Goal: Task Accomplishment & Management: Manage account settings

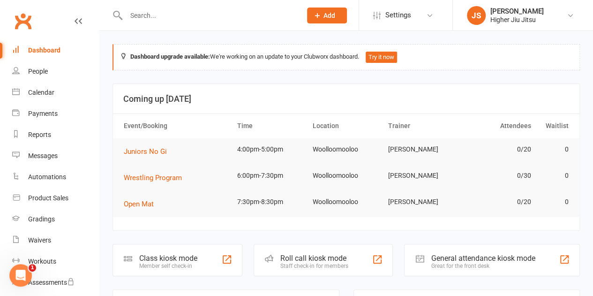
click at [172, 20] on input "text" at bounding box center [209, 15] width 172 height 13
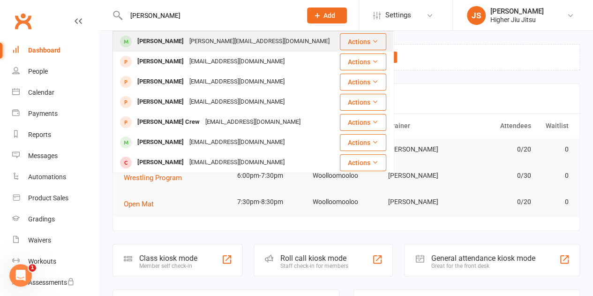
type input "josh simpson"
click at [187, 40] on div "Joshua Simpson-Morgan" at bounding box center [161, 42] width 52 height 14
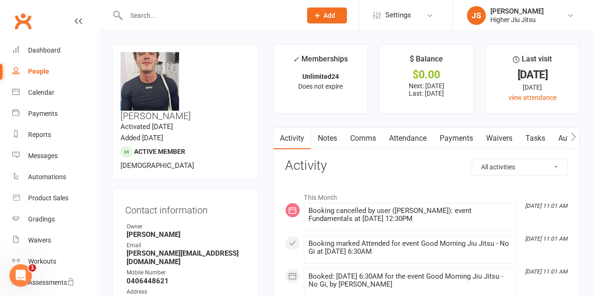
click at [447, 137] on link "Payments" at bounding box center [456, 139] width 46 height 22
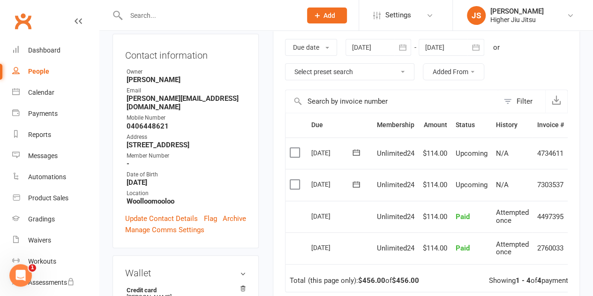
scroll to position [94, 0]
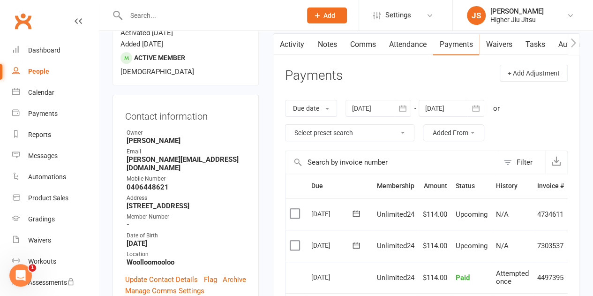
click at [328, 45] on link "Notes" at bounding box center [327, 45] width 32 height 22
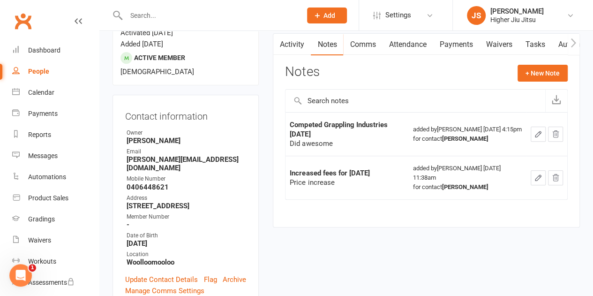
click at [447, 44] on link "Payments" at bounding box center [456, 45] width 46 height 22
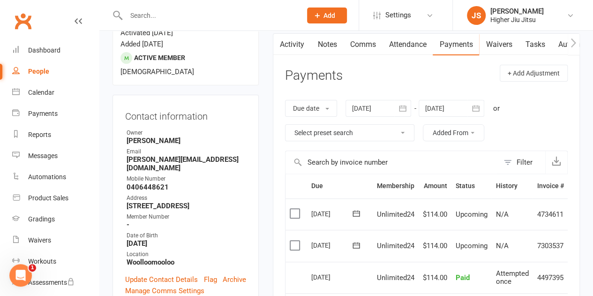
click at [384, 109] on div at bounding box center [379, 108] width 66 height 17
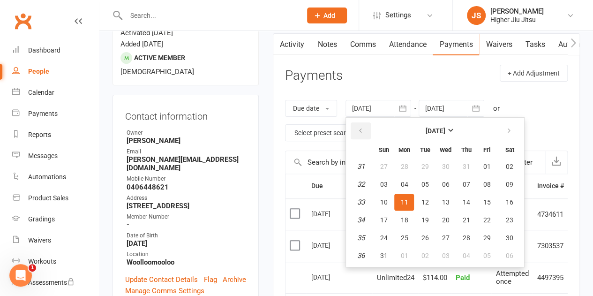
click at [357, 129] on button "button" at bounding box center [361, 130] width 20 height 17
click at [358, 129] on button "button" at bounding box center [361, 130] width 20 height 17
click at [358, 129] on icon "button" at bounding box center [360, 131] width 7 height 8
click at [424, 167] on span "01" at bounding box center [425, 167] width 8 height 8
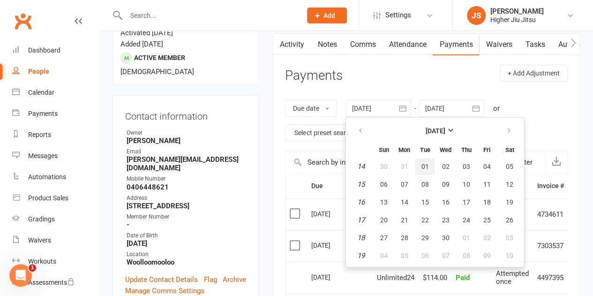
type input "01 Apr 2025"
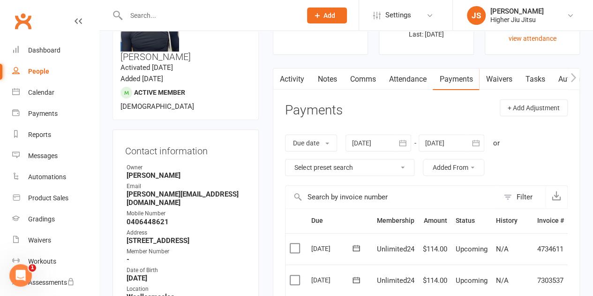
scroll to position [47, 0]
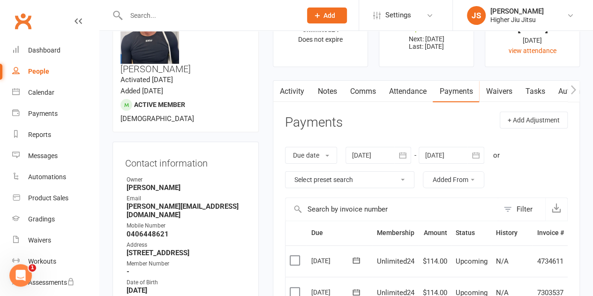
click at [335, 91] on link "Notes" at bounding box center [327, 92] width 32 height 22
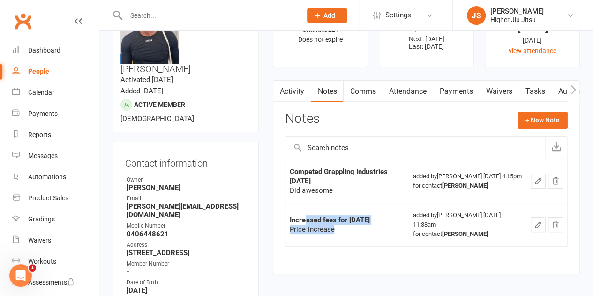
drag, startPoint x: 318, startPoint y: 218, endPoint x: 304, endPoint y: 213, distance: 14.2
click at [304, 213] on td "Increased fees for July 2025 Price increase" at bounding box center [347, 225] width 123 height 44
drag, startPoint x: 314, startPoint y: 223, endPoint x: 307, endPoint y: 219, distance: 8.2
click at [307, 219] on div "Increased fees for July 2025 Price increase" at bounding box center [347, 224] width 115 height 19
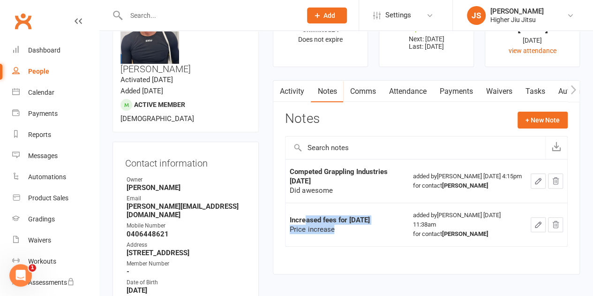
click at [307, 219] on strong "Increased fees for July 2025" at bounding box center [330, 220] width 80 height 8
click at [453, 98] on link "Payments" at bounding box center [456, 92] width 46 height 22
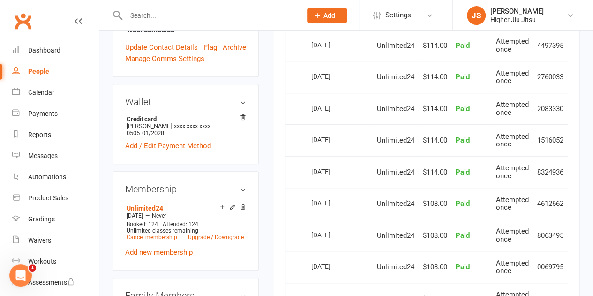
scroll to position [328, 0]
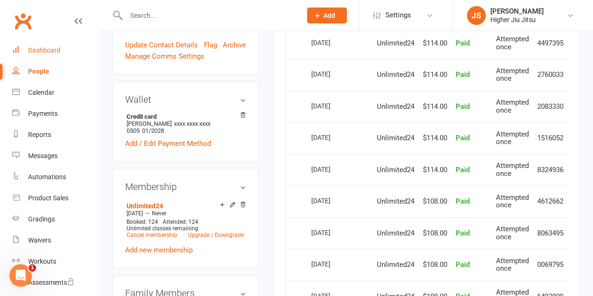
click at [56, 50] on div "Dashboard" at bounding box center [44, 50] width 32 height 8
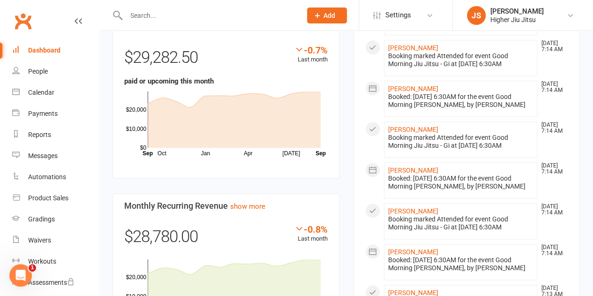
scroll to position [610, 0]
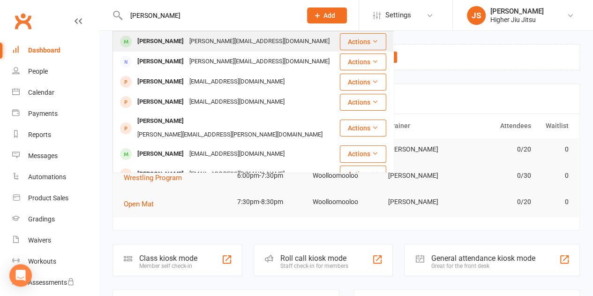
type input "[PERSON_NAME]"
click at [187, 41] on div "[PERSON_NAME][EMAIL_ADDRESS][DOMAIN_NAME]" at bounding box center [260, 42] width 146 height 14
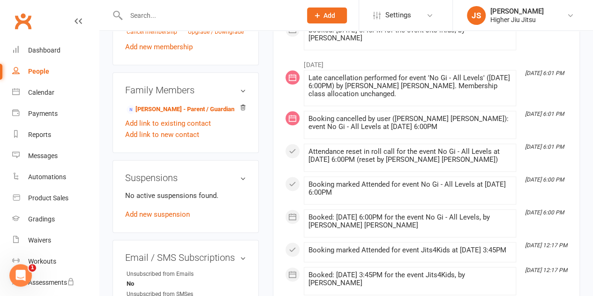
scroll to position [469, 0]
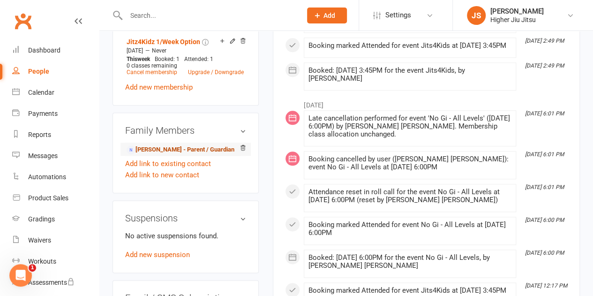
click at [163, 145] on link "[PERSON_NAME] - Parent / Guardian" at bounding box center [181, 150] width 108 height 10
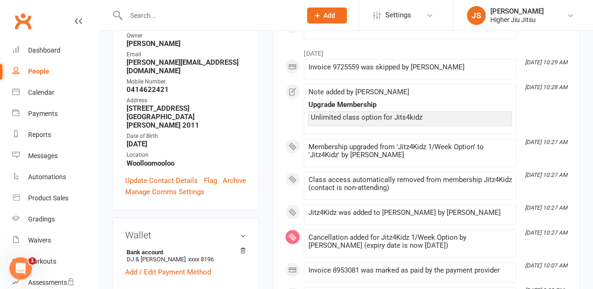
scroll to position [47, 0]
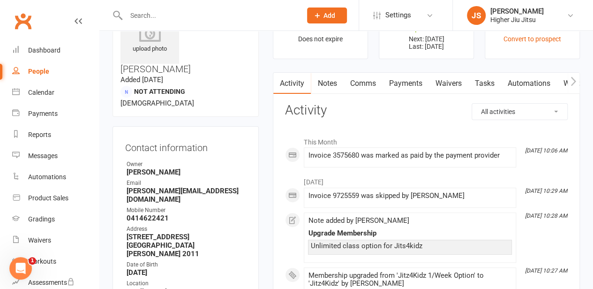
click at [418, 77] on link "Payments" at bounding box center [405, 84] width 46 height 22
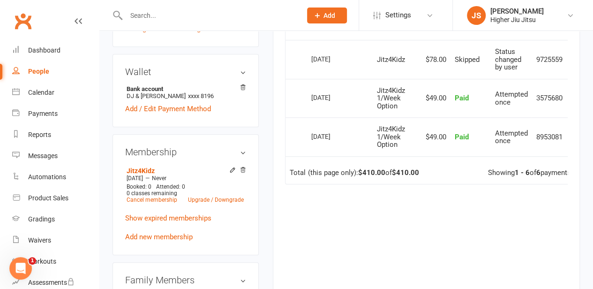
scroll to position [375, 0]
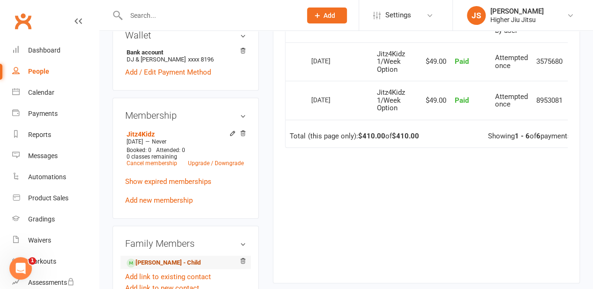
click at [145, 258] on link "[PERSON_NAME] - Child" at bounding box center [164, 263] width 74 height 10
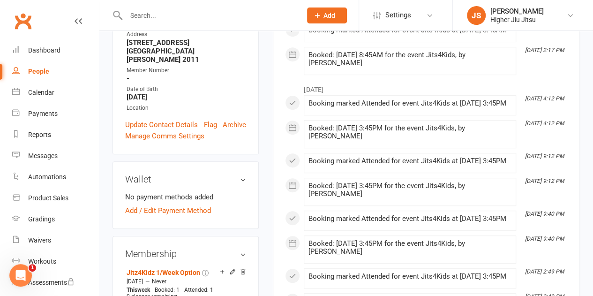
scroll to position [328, 0]
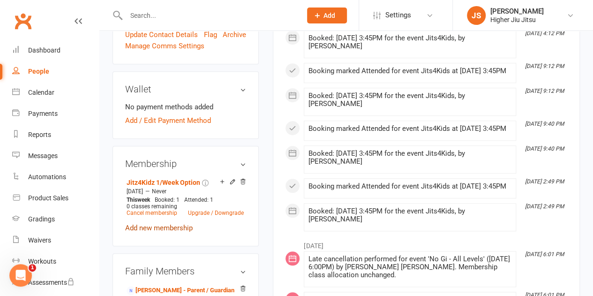
click at [162, 224] on link "Add new membership" at bounding box center [159, 228] width 68 height 8
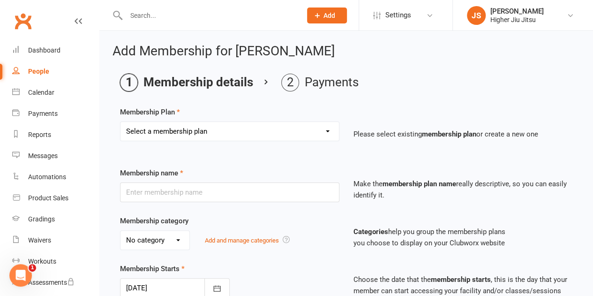
click at [188, 133] on select "Select a membership plan Create new Membership Plan Preliminary10Pass Flourish …" at bounding box center [230, 131] width 219 height 19
select select "35"
click at [121, 122] on select "Select a membership plan Create new Membership Plan Preliminary10Pass Flourish …" at bounding box center [230, 131] width 219 height 19
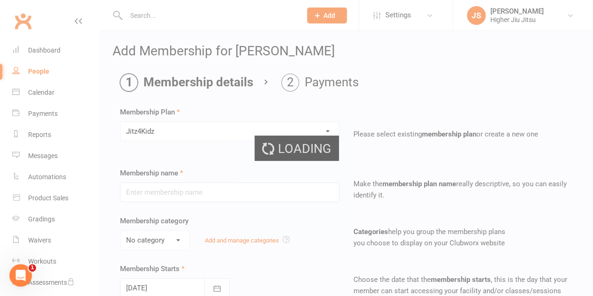
type input "Jitz4Kidz"
select select "3"
type input "0"
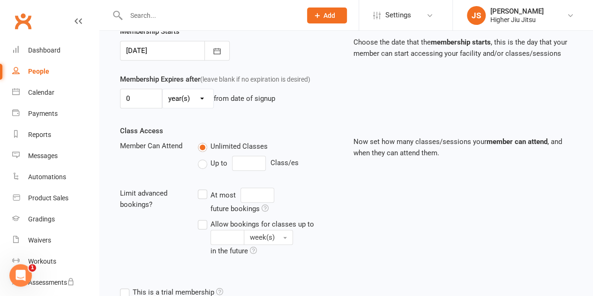
scroll to position [339, 0]
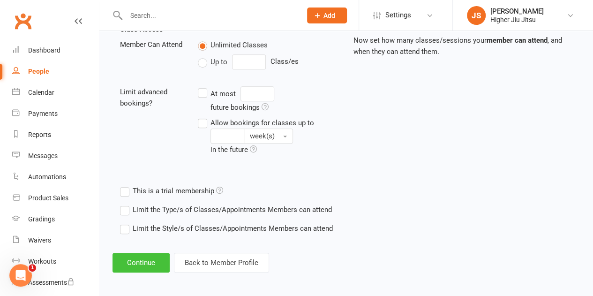
click at [143, 258] on button "Continue" at bounding box center [141, 263] width 57 height 20
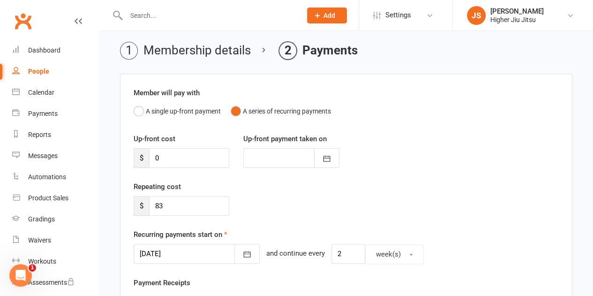
scroll to position [47, 0]
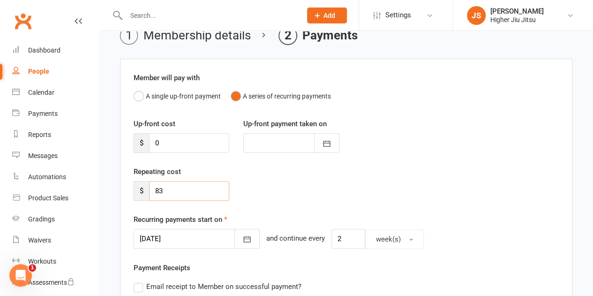
drag, startPoint x: 182, startPoint y: 191, endPoint x: 142, endPoint y: 190, distance: 39.9
click at [142, 190] on div "$ 83" at bounding box center [182, 191] width 96 height 20
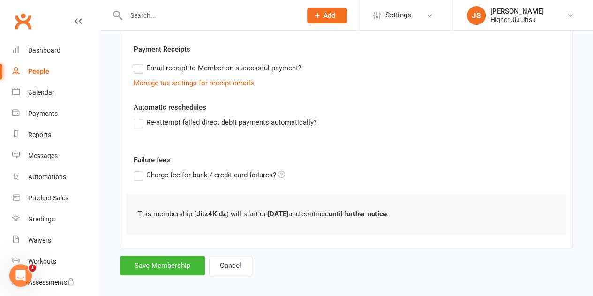
scroll to position [271, 0]
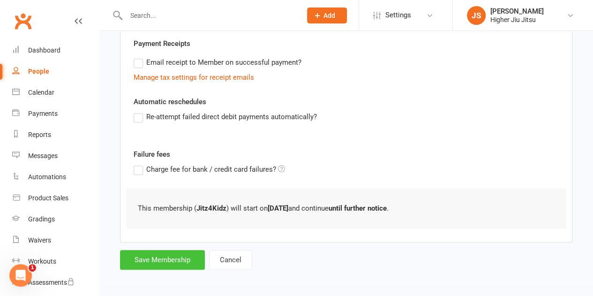
type input "0"
click at [170, 258] on button "Save Membership" at bounding box center [162, 260] width 85 height 20
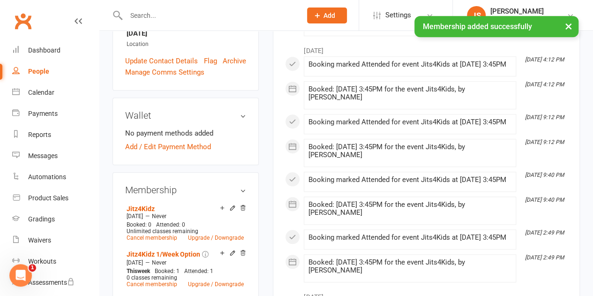
scroll to position [328, 0]
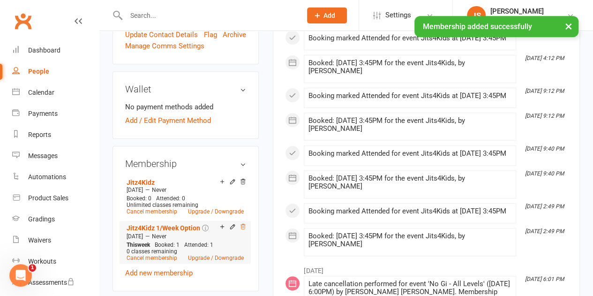
click at [243, 223] on icon at bounding box center [243, 226] width 7 height 7
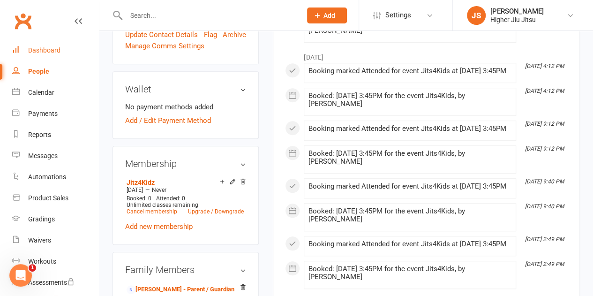
click at [53, 53] on div "Dashboard" at bounding box center [44, 50] width 32 height 8
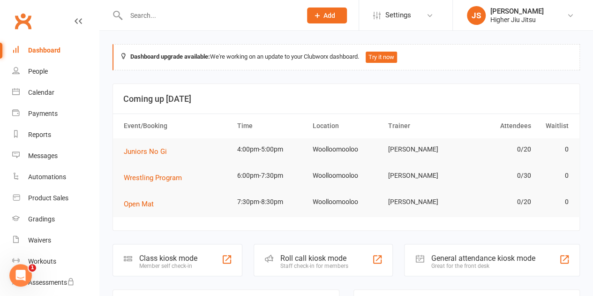
click at [221, 12] on input "text" at bounding box center [209, 15] width 172 height 13
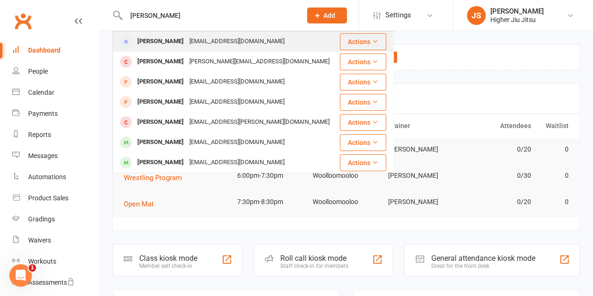
type input "[PERSON_NAME]"
click at [189, 41] on div "[EMAIL_ADDRESS][DOMAIN_NAME]" at bounding box center [237, 42] width 101 height 14
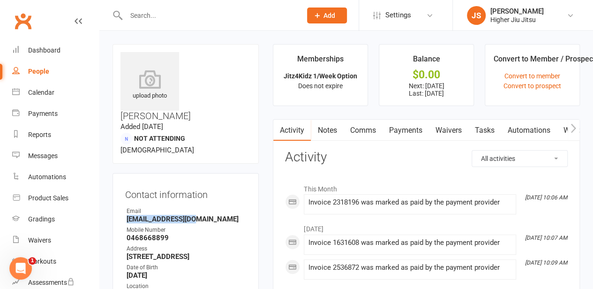
drag, startPoint x: 202, startPoint y: 174, endPoint x: 128, endPoint y: 173, distance: 74.1
click at [128, 215] on strong "[EMAIL_ADDRESS][DOMAIN_NAME]" at bounding box center [187, 219] width 120 height 8
copy strong "[EMAIL_ADDRESS][DOMAIN_NAME]"
click at [409, 135] on link "Payments" at bounding box center [405, 131] width 46 height 22
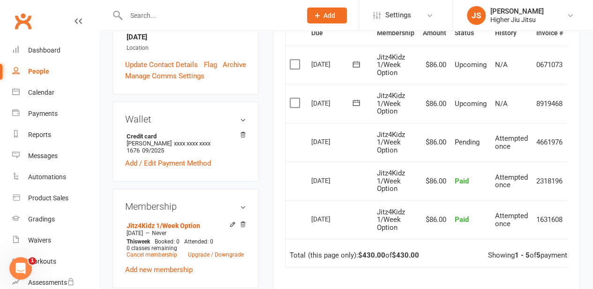
scroll to position [234, 0]
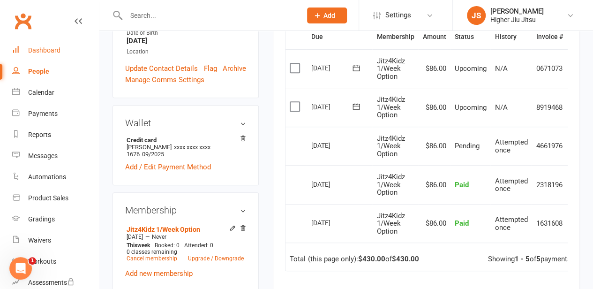
click at [59, 49] on div "Dashboard" at bounding box center [44, 50] width 32 height 8
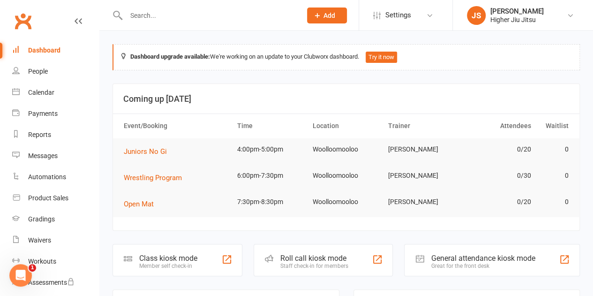
click at [201, 14] on input "text" at bounding box center [209, 15] width 172 height 13
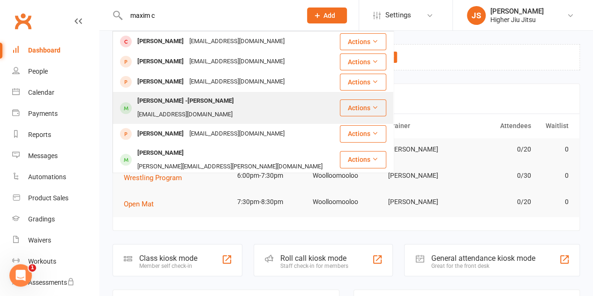
type input "maxim c"
click at [195, 108] on div "[EMAIL_ADDRESS][DOMAIN_NAME]" at bounding box center [185, 115] width 101 height 14
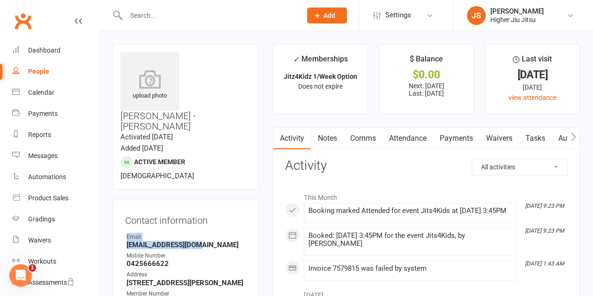
drag, startPoint x: 212, startPoint y: 204, endPoint x: 129, endPoint y: 204, distance: 83.0
click at [125, 233] on li "Email [EMAIL_ADDRESS][DOMAIN_NAME]" at bounding box center [185, 241] width 121 height 16
drag, startPoint x: 144, startPoint y: 207, endPoint x: 192, endPoint y: 226, distance: 52.1
click at [192, 259] on strong "0425666622" at bounding box center [187, 263] width 120 height 8
drag, startPoint x: 209, startPoint y: 212, endPoint x: 130, endPoint y: 212, distance: 78.8
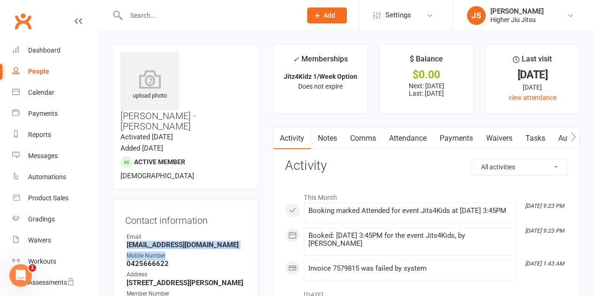
click at [130, 233] on ul "Owner Email [EMAIL_ADDRESS][DOMAIN_NAME] Mobile Number [PHONE_NUMBER] Address […" at bounding box center [185, 284] width 121 height 103
click at [130, 241] on strong "[EMAIL_ADDRESS][DOMAIN_NAME]" at bounding box center [187, 245] width 120 height 8
drag, startPoint x: 128, startPoint y: 210, endPoint x: 199, endPoint y: 209, distance: 71.3
click at [199, 241] on strong "[EMAIL_ADDRESS][DOMAIN_NAME]" at bounding box center [187, 245] width 120 height 8
copy strong "[EMAIL_ADDRESS][DOMAIN_NAME]"
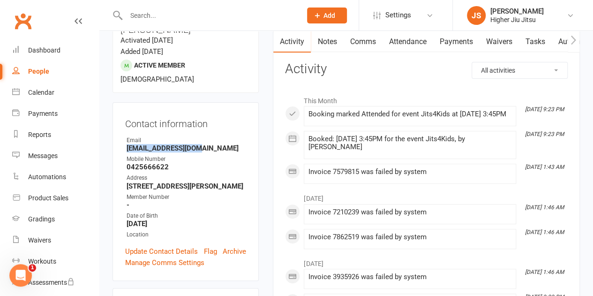
scroll to position [94, 0]
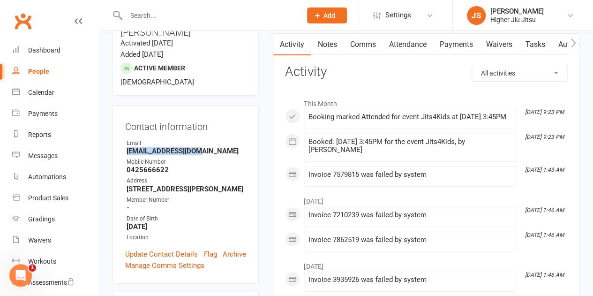
click at [452, 47] on link "Payments" at bounding box center [456, 45] width 46 height 22
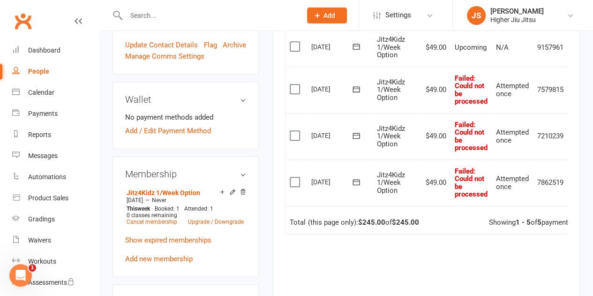
scroll to position [375, 0]
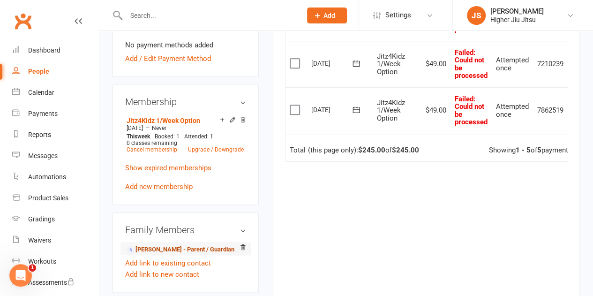
click at [193, 245] on link "[PERSON_NAME] - Parent / Guardian" at bounding box center [181, 250] width 108 height 10
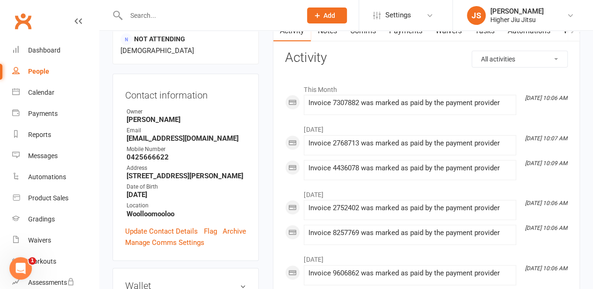
scroll to position [47, 0]
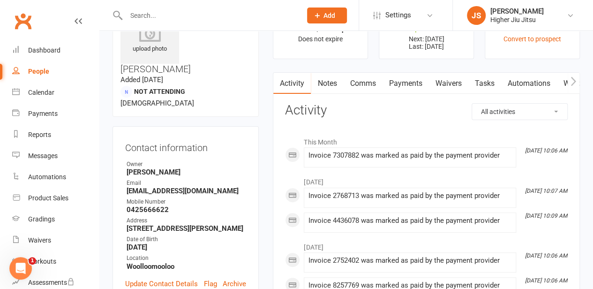
click at [409, 83] on link "Payments" at bounding box center [405, 84] width 46 height 22
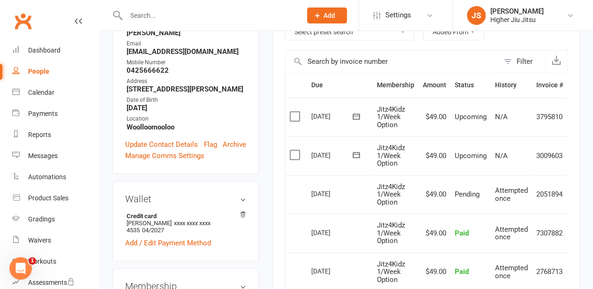
scroll to position [188, 0]
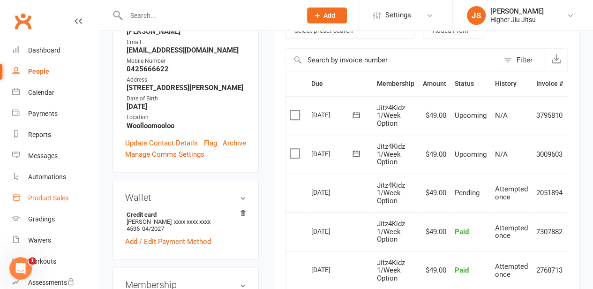
click at [45, 196] on div "Product Sales" at bounding box center [48, 198] width 40 height 8
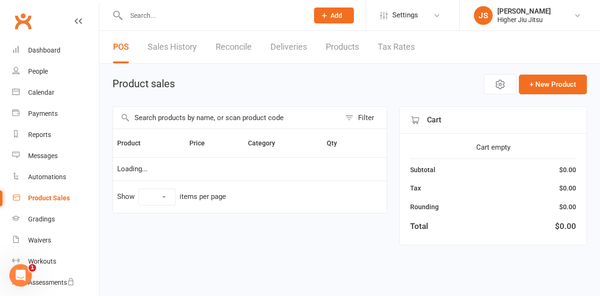
select select "10"
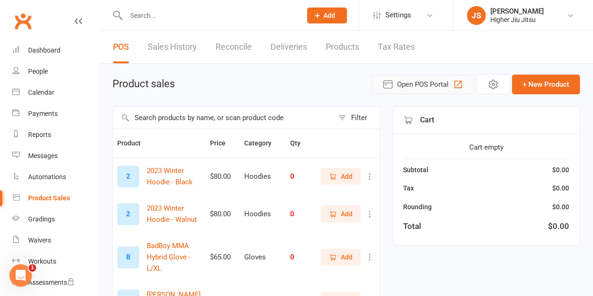
click at [436, 86] on span "Open POS Portal" at bounding box center [423, 84] width 52 height 11
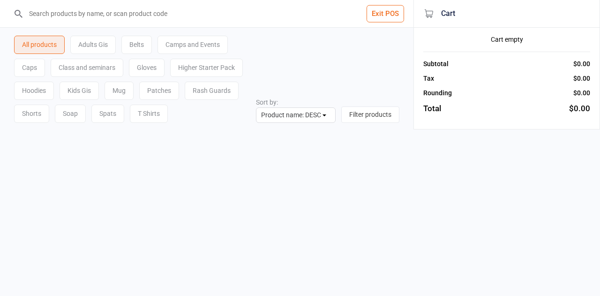
select select "name-desc"
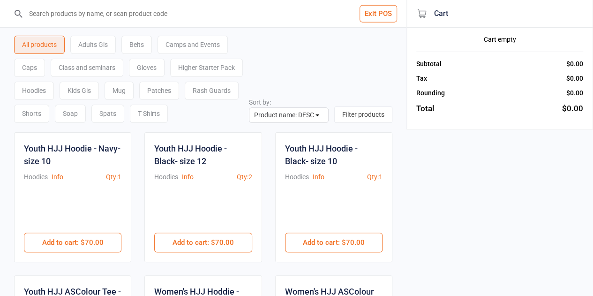
click at [145, 13] on input "search" at bounding box center [208, 13] width 369 height 27
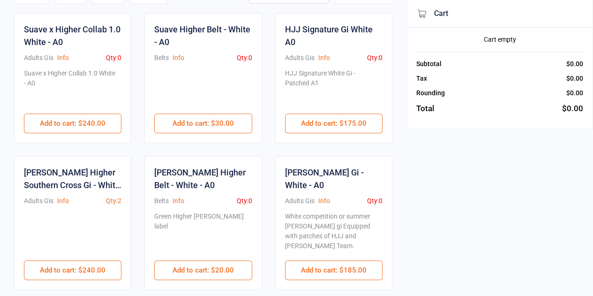
scroll to position [141, 0]
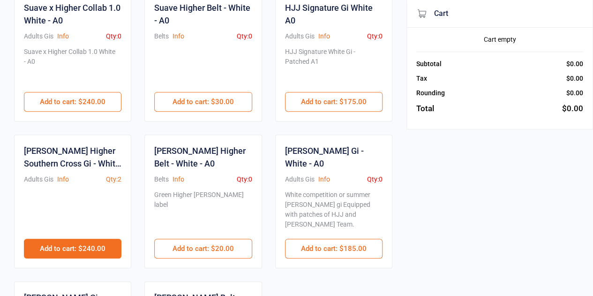
click at [71, 240] on button "Add to cart : $240.00" at bounding box center [73, 249] width 98 height 20
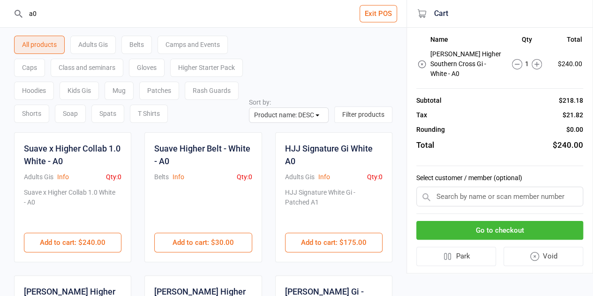
click at [139, 40] on div "Belts" at bounding box center [136, 45] width 30 height 18
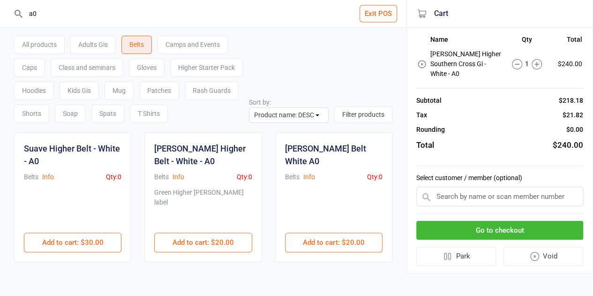
click at [58, 17] on input "a0" at bounding box center [208, 13] width 369 height 27
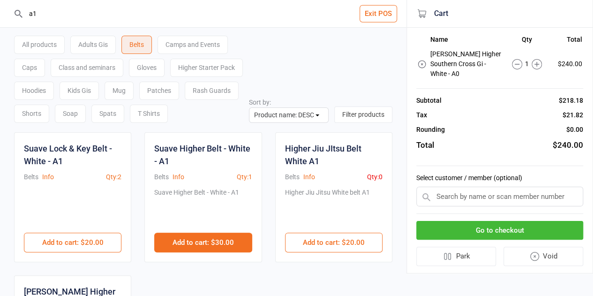
type input "a1"
click at [213, 244] on button "Add to cart : $30.00" at bounding box center [203, 243] width 98 height 20
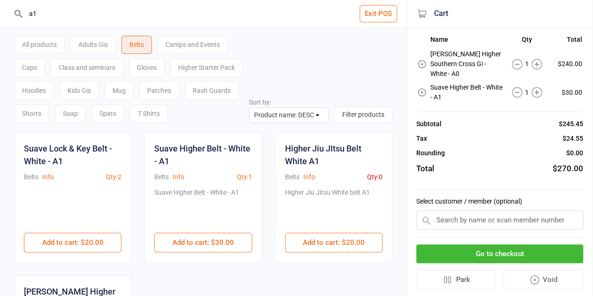
click at [496, 210] on input "text" at bounding box center [499, 220] width 167 height 20
type input "d"
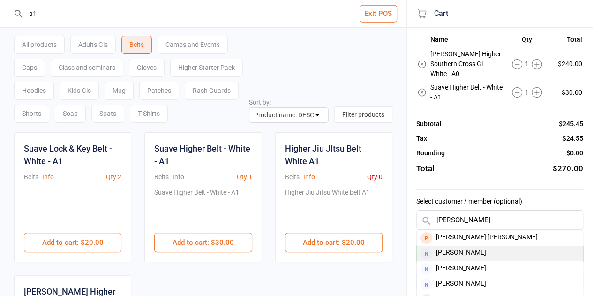
type input "claire va"
click at [497, 246] on div "Claire Vandenbergh" at bounding box center [500, 253] width 166 height 15
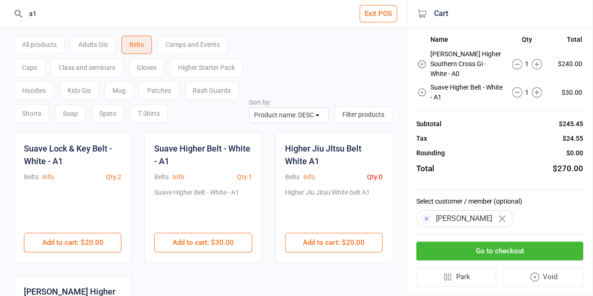
click at [507, 242] on button "Go to checkout" at bounding box center [499, 251] width 167 height 19
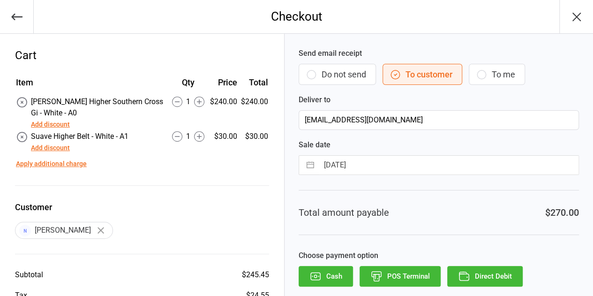
click at [63, 123] on button "Add discount" at bounding box center [50, 125] width 39 height 10
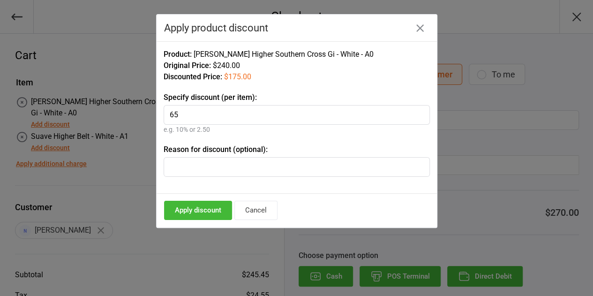
type input "65"
click at [241, 162] on input "text" at bounding box center [297, 167] width 266 height 20
type input "Kids gi"
click at [186, 205] on button "Apply discount" at bounding box center [198, 210] width 68 height 19
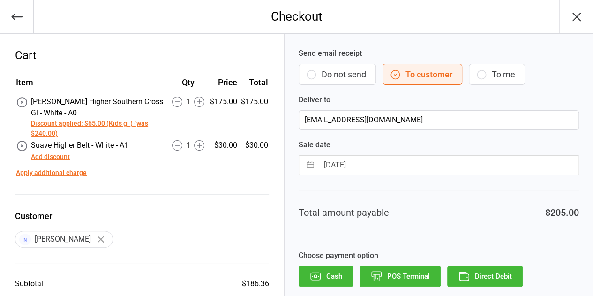
click at [42, 158] on button "Add discount" at bounding box center [50, 157] width 39 height 10
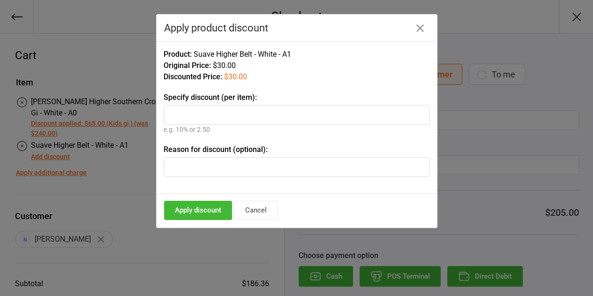
drag, startPoint x: 421, startPoint y: 30, endPoint x: 251, endPoint y: 87, distance: 179.8
click at [421, 29] on icon "button" at bounding box center [420, 28] width 8 height 8
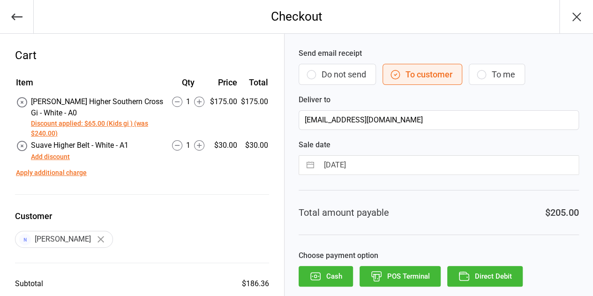
click at [71, 127] on button "Discount applied: $65.00 (Kids gi ) (was $240.00)" at bounding box center [97, 129] width 132 height 20
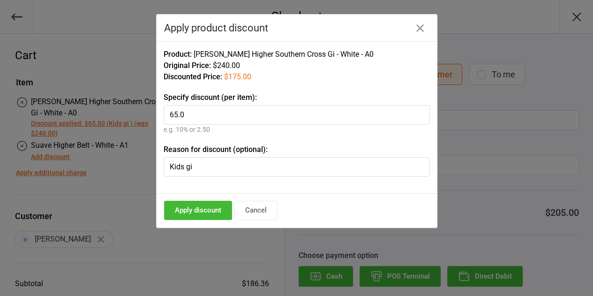
drag, startPoint x: 172, startPoint y: 115, endPoint x: 164, endPoint y: 117, distance: 8.6
click at [164, 117] on input "65.0" at bounding box center [297, 115] width 266 height 20
type input "55.0"
click at [204, 212] on button "Apply discount" at bounding box center [198, 210] width 68 height 19
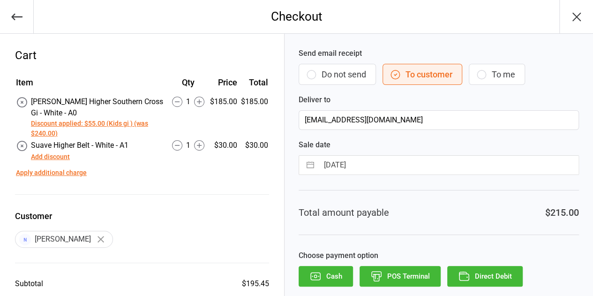
click at [59, 158] on button "Add discount" at bounding box center [50, 157] width 39 height 10
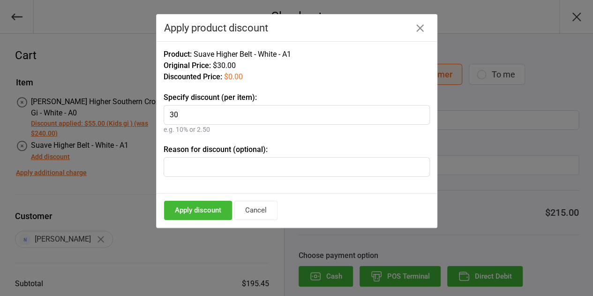
type input "30"
click at [193, 166] on input "text" at bounding box center [297, 167] width 266 height 20
type input "Gift"
click at [194, 211] on button "Apply discount" at bounding box center [198, 210] width 68 height 19
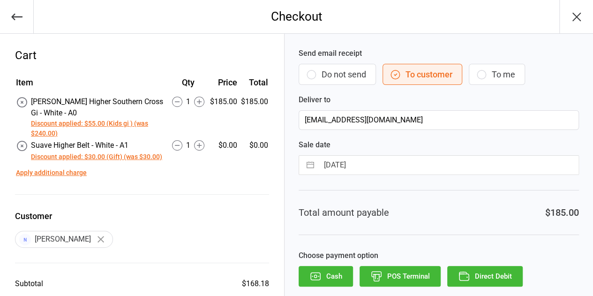
click at [328, 273] on button "Cash" at bounding box center [326, 276] width 54 height 21
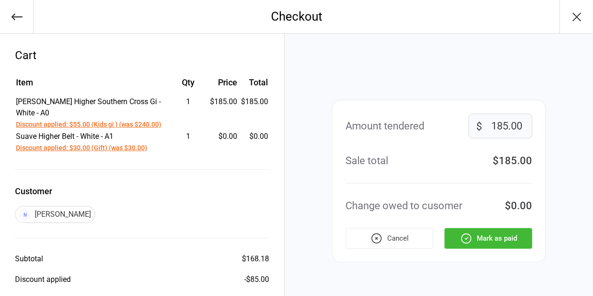
click at [505, 233] on button "Mark as paid" at bounding box center [489, 238] width 88 height 21
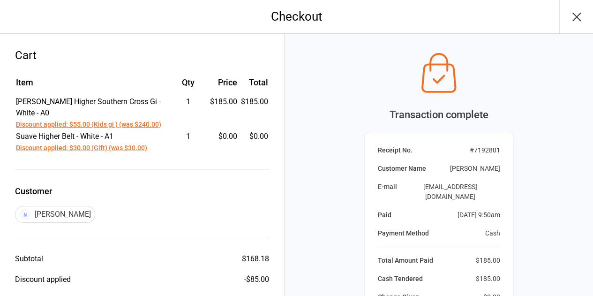
click at [577, 17] on icon "button" at bounding box center [577, 17] width 8 height 8
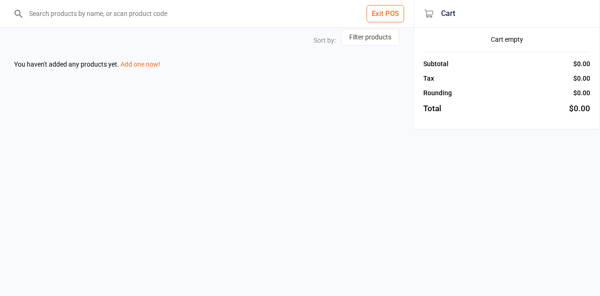
click at [377, 11] on button "Exit POS" at bounding box center [386, 13] width 38 height 17
select select "name-desc"
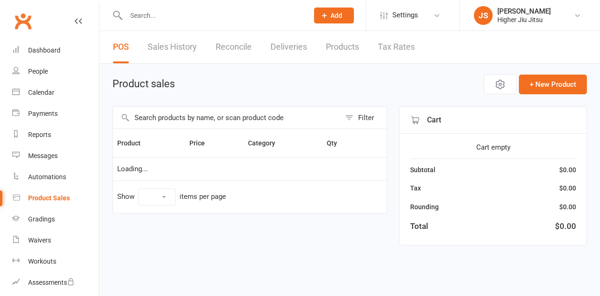
click at [329, 13] on button "Add" at bounding box center [334, 16] width 40 height 16
select select "10"
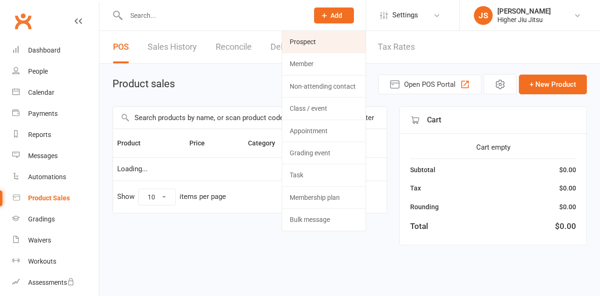
click at [334, 47] on link "Prospect" at bounding box center [323, 42] width 83 height 22
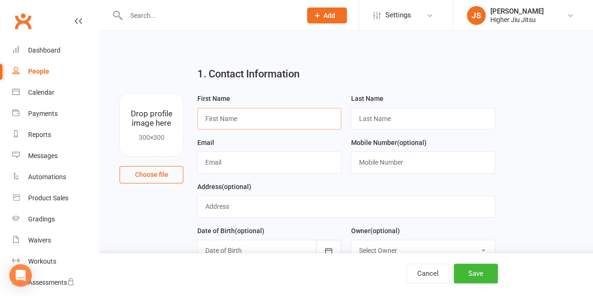
click at [248, 124] on input "text" at bounding box center [269, 119] width 144 height 22
type input "Sammi"
paste input "Sami@samihuseyinsc.com"
type input "Sami@samihuseyinsc.com"
click at [443, 115] on input "text" at bounding box center [423, 119] width 144 height 22
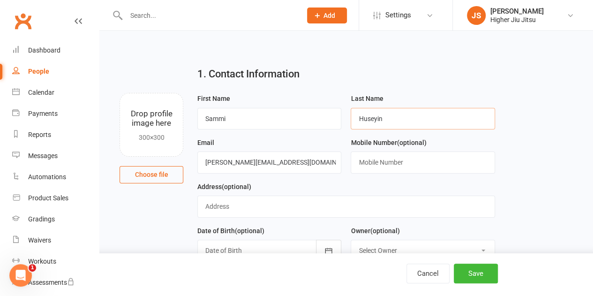
type input "Huseyin"
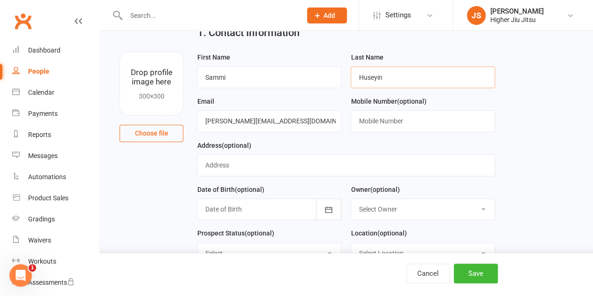
scroll to position [94, 0]
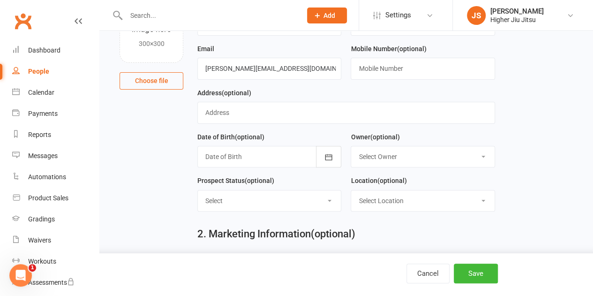
click at [403, 205] on select "Select Location Woolloomooloo" at bounding box center [422, 200] width 143 height 21
select select "0"
click at [351, 190] on select "Select Location Woolloomooloo" at bounding box center [422, 200] width 143 height 21
click at [480, 272] on button "Save" at bounding box center [476, 274] width 44 height 20
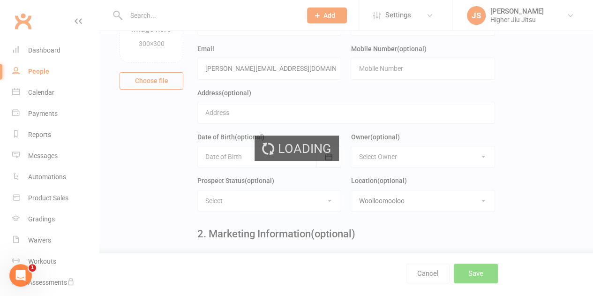
scroll to position [0, 0]
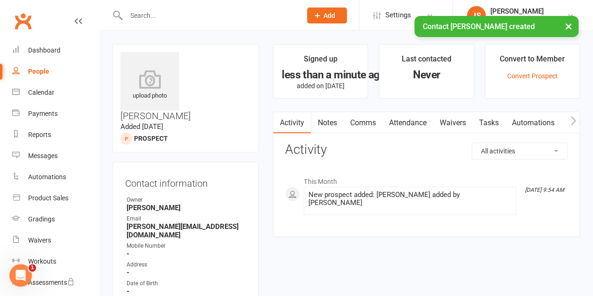
click at [371, 121] on link "Comms" at bounding box center [362, 123] width 39 height 22
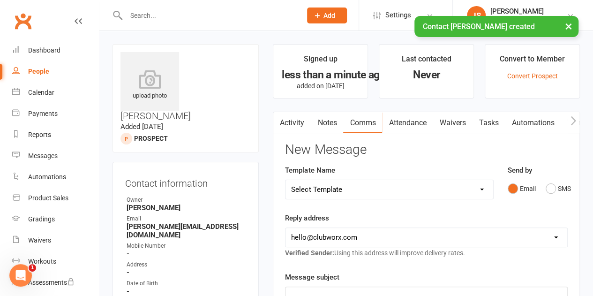
click at [352, 193] on select "Select Template [Email] Let's Reconnect! [Email] Still Interested? [Email] Stil…" at bounding box center [389, 189] width 207 height 19
select select "21"
click at [286, 180] on select "Select Template [Email] Let's Reconnect! [Email] Still Interested? [Email] Stil…" at bounding box center [389, 189] width 207 height 19
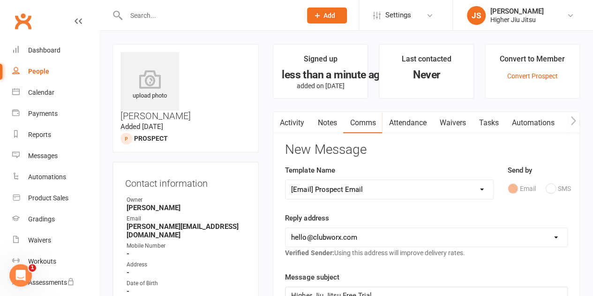
click at [362, 243] on select "hello@clubworx.com john@higherhealth.net.au david@allreadydone.com.au" at bounding box center [427, 237] width 282 height 19
select select "1"
click at [286, 228] on select "hello@clubworx.com john@higherhealth.net.au david@allreadydone.com.au" at bounding box center [427, 237] width 282 height 19
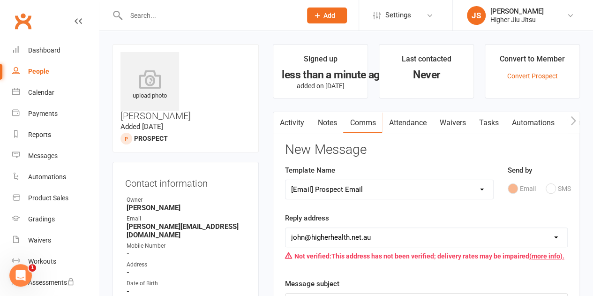
click at [388, 216] on div "Reply address hello@clubworx.com john@higherhealth.net.au david@allreadydone.co…" at bounding box center [426, 238] width 283 height 53
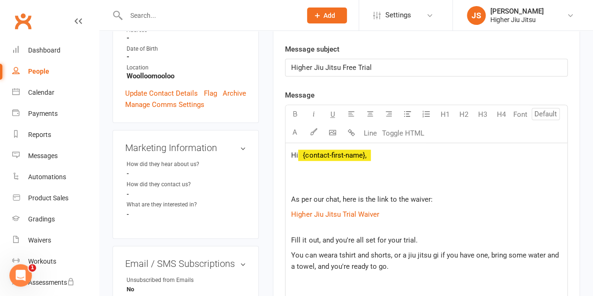
scroll to position [281, 0]
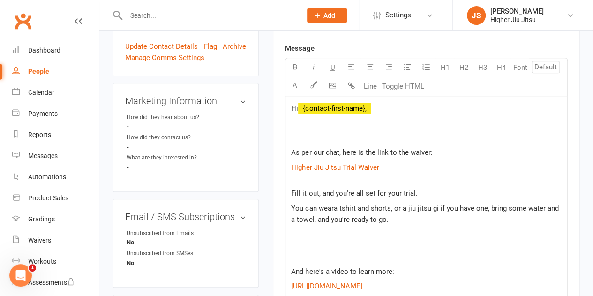
click at [431, 188] on p "Fill it out, and you're all set for your trial." at bounding box center [426, 193] width 271 height 11
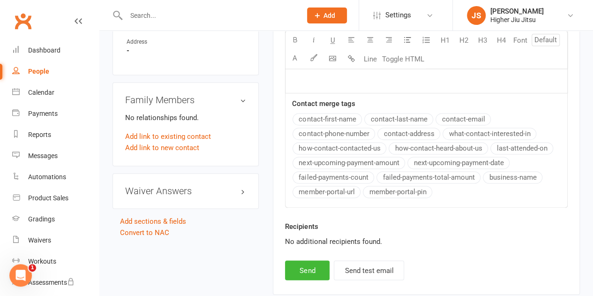
scroll to position [681, 0]
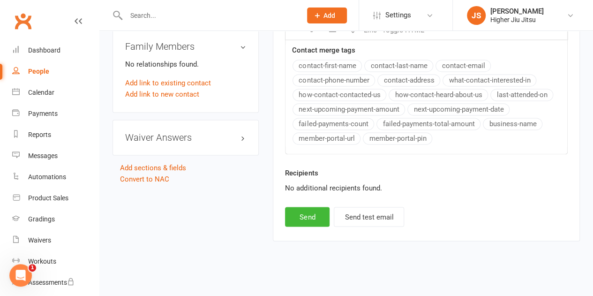
click at [315, 202] on div "Recipients No additional recipients found." at bounding box center [426, 186] width 297 height 39
click at [315, 214] on button "Send" at bounding box center [307, 217] width 45 height 20
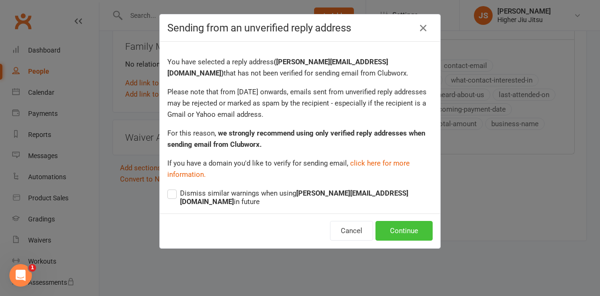
click at [389, 223] on button "Continue" at bounding box center [404, 231] width 57 height 20
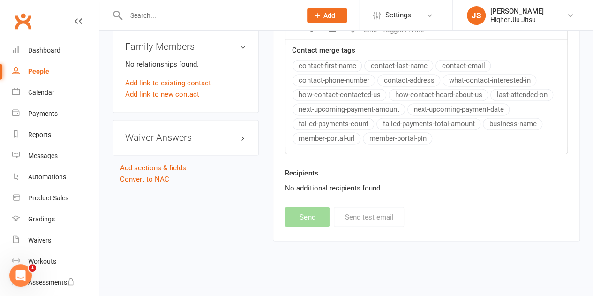
select select
select select "0"
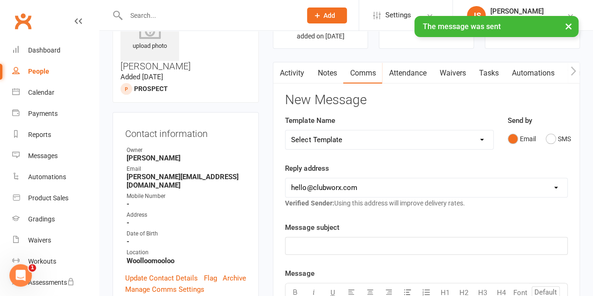
scroll to position [0, 0]
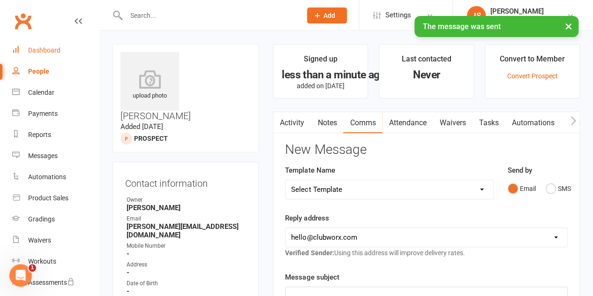
click at [55, 53] on div "Dashboard" at bounding box center [44, 50] width 32 height 8
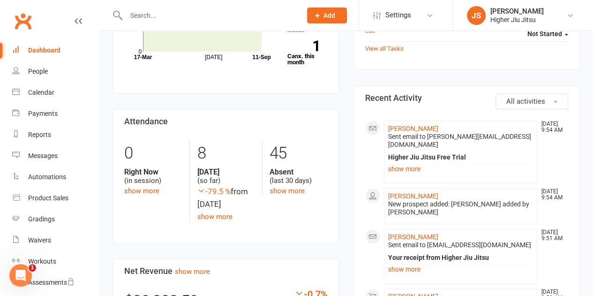
scroll to position [234, 0]
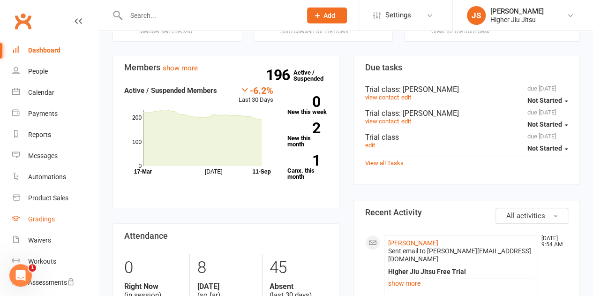
click at [39, 218] on div "Gradings" at bounding box center [41, 219] width 27 height 8
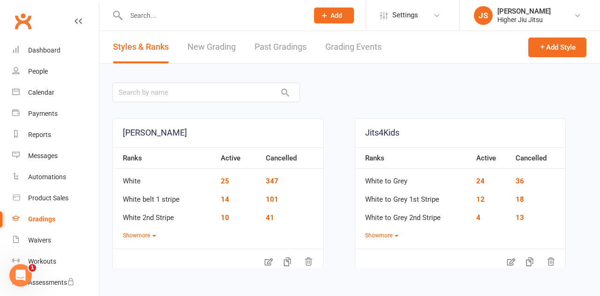
click at [212, 47] on link "New Grading" at bounding box center [212, 47] width 48 height 32
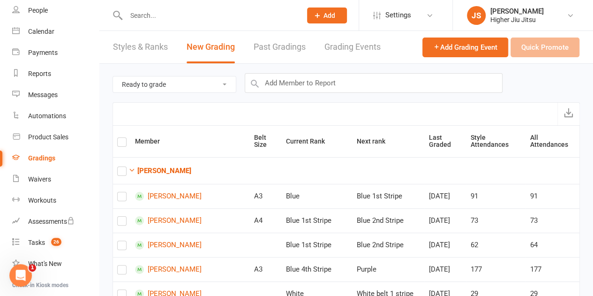
click at [141, 50] on link "Styles & Ranks" at bounding box center [140, 47] width 55 height 32
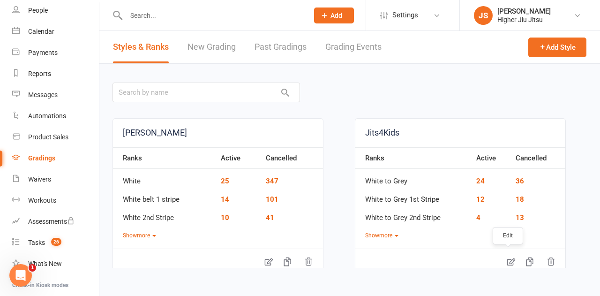
click at [507, 261] on icon at bounding box center [511, 261] width 9 height 9
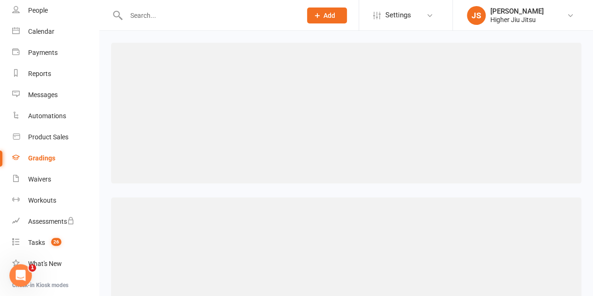
select select "contact_summaries:styles_style_class_attendances_since_last_promotion"
select select "="
select select "contact_summaries:styles_style_class_attendances_since_last_promotion"
select select ">="
select select "contact_summaries:styles_style_class_attendances_since_last_promotion"
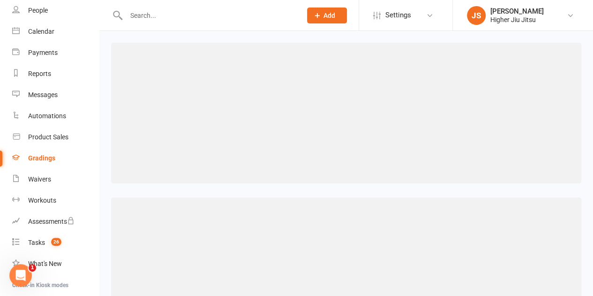
select select ">="
select select "contact_summaries:styles_style_class_attendances_since_last_promotion"
select select ">="
select select "contact_summaries:styles_style_class_attendances_since_last_promotion"
select select ">="
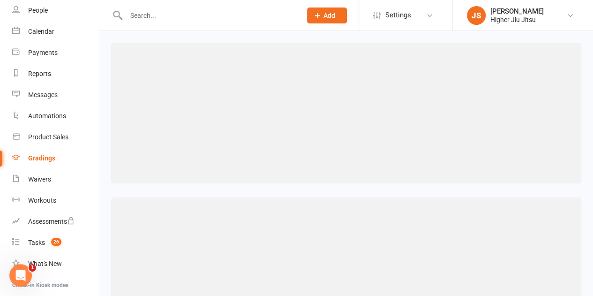
select select "contact_summaries:styles_style_class_attendances_since_last_promotion"
select select ">"
select select "contact_summaries:styles_style_class_attendances_since_last_promotion"
select select ">"
select select "contact_summaries:styles_style_class_attendances_since_last_promotion"
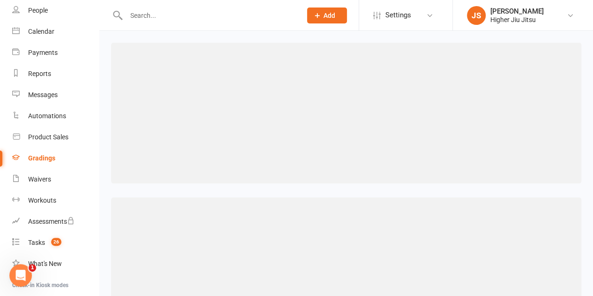
select select ">"
select select "contact_summaries:styles_style_class_attendances_since_last_promotion"
select select ">"
select select "contact_summaries:styles_style_class_attendances_since_last_promotion"
select select ">"
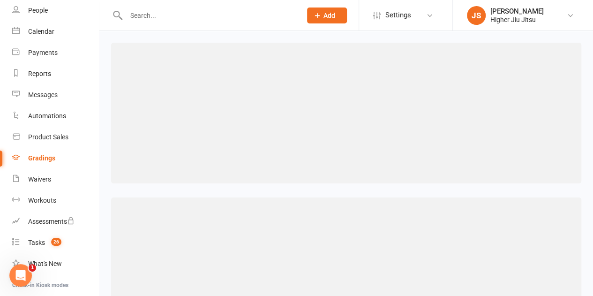
select select "contact_summaries:styles_style_class_attendances_since_last_promotion"
select select ">"
select select "contact_summaries:styles_style_class_attendances_since_last_promotion"
select select ">"
select select "contact_summaries:styles_style_class_attendances_since_last_promotion"
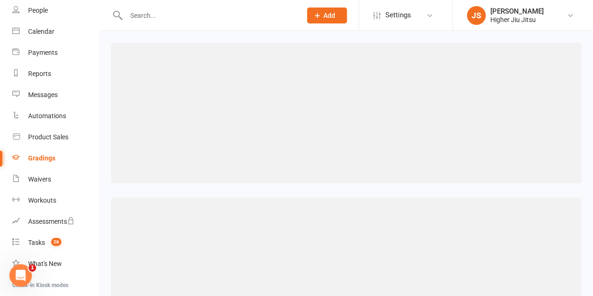
select select ">"
select select "contact_summaries:styles_style_class_attendances_since_last_promotion"
select select ">"
select select "contact_summaries:styles_style_class_attendances_since_last_promotion"
select select ">"
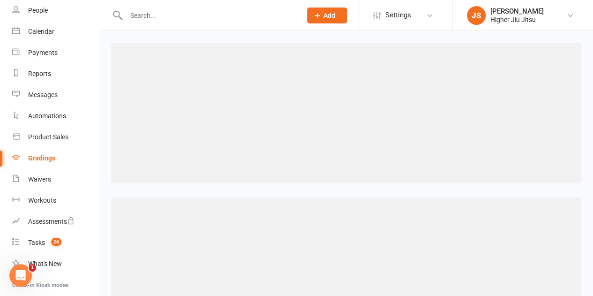
select select "contact_summaries:styles_style_class_attendances_since_last_promotion"
select select ">"
select select "contact_summaries:styles_style_class_attendances_since_last_promotion"
select select ">"
select select "contact_summaries:styles_style_class_attendances_since_last_promotion"
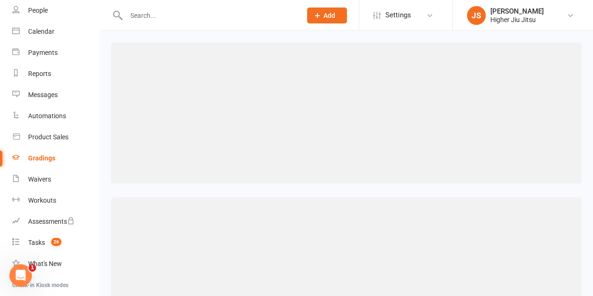
select select ">"
select select "contact_summaries:styles_style_class_attendances_since_last_promotion"
select select ">"
select select "contact_summaries:styles_style_class_attendances_since_last_promotion"
select select ">"
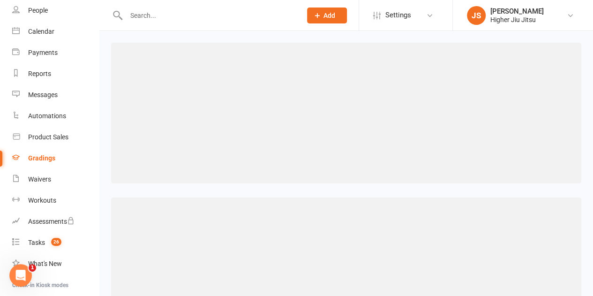
select select "contact_summaries:styles_style_class_attendances_since_last_promotion"
select select ">"
select select "contact_summaries:styles_style_class_attendances_since_last_promotion"
select select ">"
select select "contact_summaries:styles_style_class_attendances_since_last_promotion"
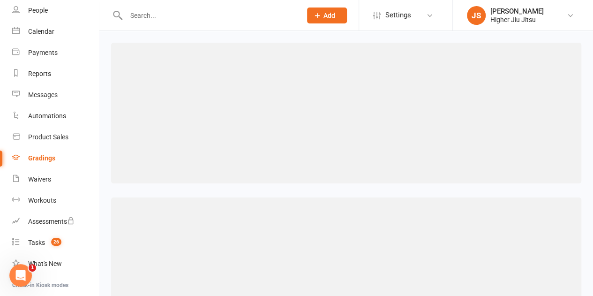
select select ">"
select select "contact_summaries:styles_style_class_attendances_since_last_promotion"
select select ">"
select select "contact_summaries:styles_style_class_attendances_since_last_promotion"
select select ">"
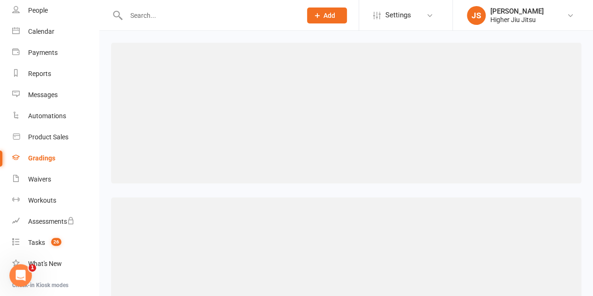
select select "contact_summaries:styles_style_class_attendances_since_last_promotion"
select select ">="
select select "contact_summaries:styles_style_class_attendances_since_last_promotion"
select select ">="
select select "contact_summaries:styles_style_class_attendances_since_last_promotion"
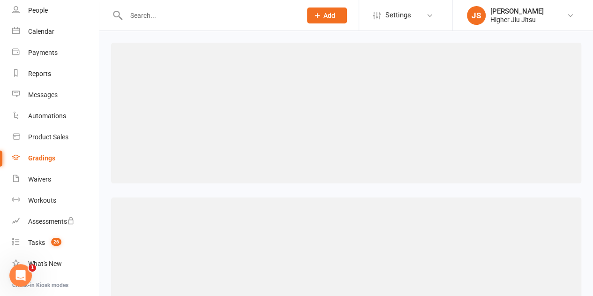
select select ">="
select select "contact_summaries:styles_style_class_attendances_since_last_promotion"
select select ">="
select select "contact_summaries:styles_style_class_attendances_since_last_promotion"
select select ">="
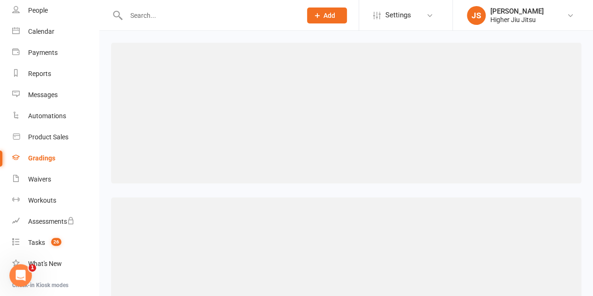
select select "contact_summaries:styles_style_class_attendances_since_last_promotion"
select select ">="
select select "contact_summaries:styles_style_class_attendances_since_last_promotion"
select select ">="
select select "contact_summaries:styles_style_class_attendances_since_last_promotion"
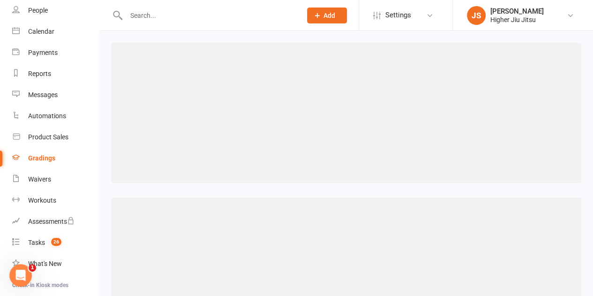
select select ">="
select select "contact_summaries:styles_style_class_attendances_since_last_promotion"
select select ">="
select select "contact_summaries:styles_style_class_attendances_since_last_promotion"
select select ">="
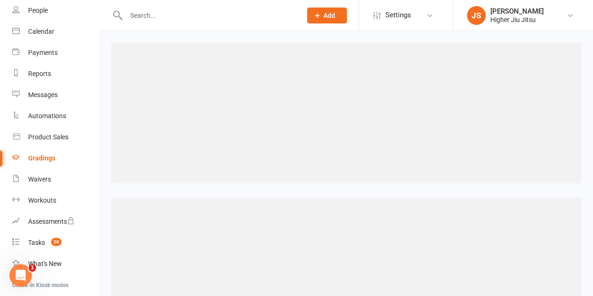
select select "contact_summaries:styles_style_class_attendances_since_last_promotion"
select select ">="
select select "contact_summaries:styles_style_class_attendances_since_last_promotion"
select select ">="
select select "contact_summaries:styles_style_class_attendances_since_last_promotion"
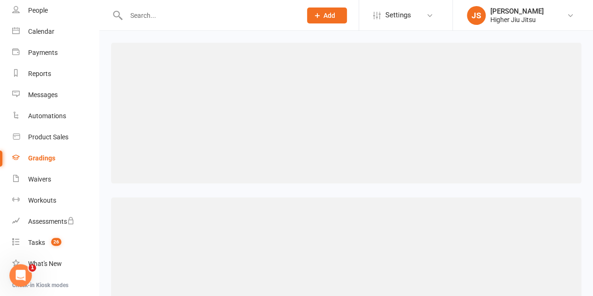
select select ">="
select select "contact_summaries:styles_style_class_attendances_since_last_promotion"
select select ">="
select select "contact_summaries:styles_style_class_attendances_since_last_promotion"
select select ">="
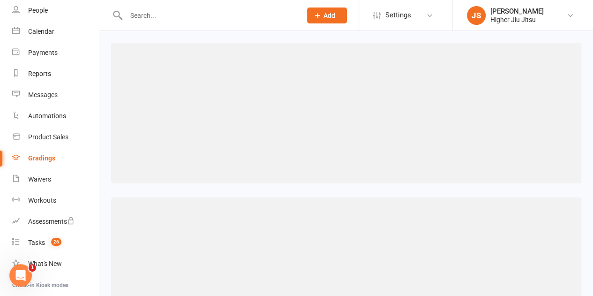
select select "contact_summaries:styles_style_class_attendances_since_last_promotion"
select select ">="
select select "contact_summaries:styles_style_class_attendances_since_last_promotion"
select select ">="
select select "contact_summaries:styles_style_class_attendances_since_last_promotion"
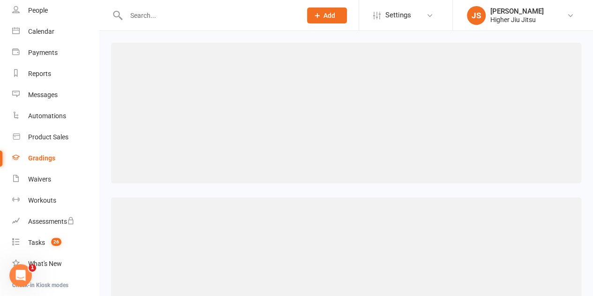
select select ">="
select select "contact_summaries:styles_style_class_attendances_since_last_promotion"
select select ">="
select select "contact_summaries:styles_style_class_attendances_since_last_promotion"
select select ">="
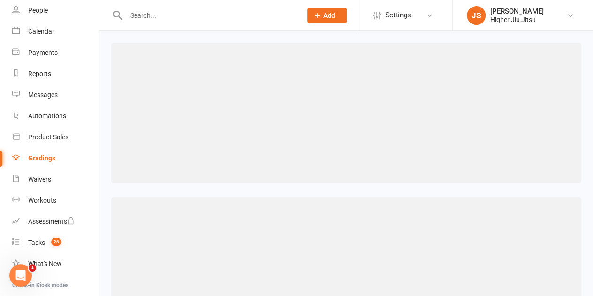
select select "contact_summaries:styles_style_class_attendances_since_last_promotion"
select select ">="
select select "contact_summaries:styles_style_class_attendances_since_last_promotion"
select select ">="
select select "contact_summaries:styles_style_class_attendances_since_last_promotion"
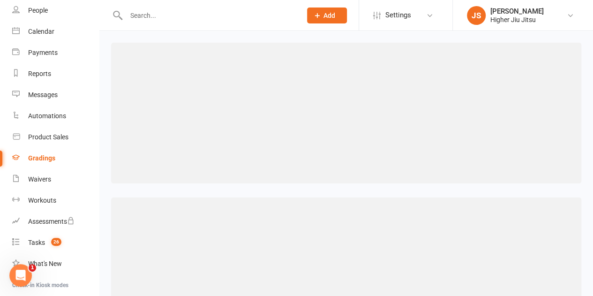
select select ">="
select select "contact_summaries:styles_style_class_attendances_since_last_promotion"
select select ">="
select select "contact_summaries:styles_style_class_attendances_since_last_promotion"
select select ">="
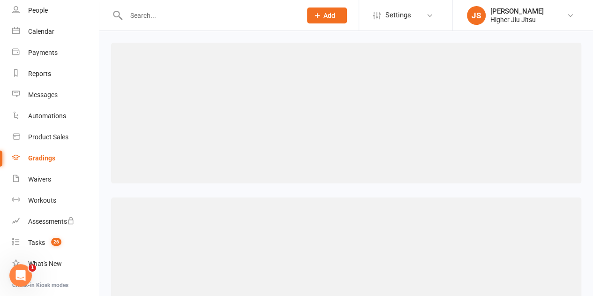
select select "contact_summaries:styles_style_class_attendances_since_last_promotion"
select select ">="
select select "contact_summaries:styles_style_class_attendances_since_last_promotion"
select select ">="
select select "contact_summaries:styles_style_class_attendances_since_last_promotion"
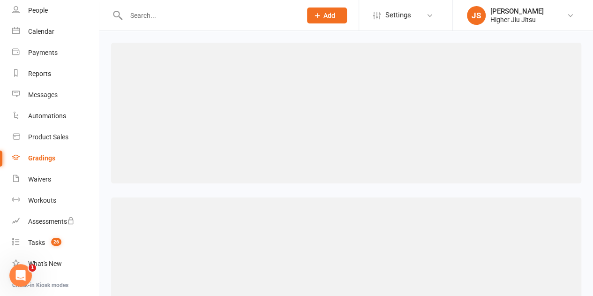
select select ">="
select select "contact_summaries:styles_style_class_attendances_since_last_promotion"
select select ">="
select select "contact_summaries:styles_style_class_attendances_since_last_promotion"
select select ">="
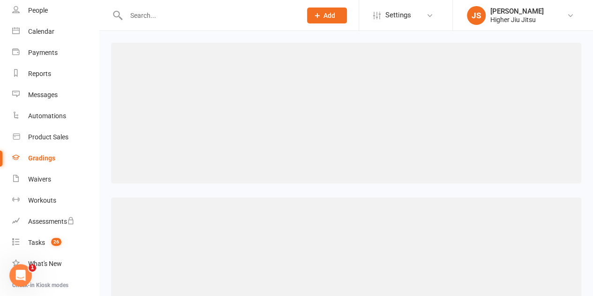
select select "contact_summaries:styles_style_class_attendances_since_last_promotion"
select select ">="
select select "contact_summaries:styles_style_class_attendances_since_last_promotion"
select select ">="
select select "contact_summaries:styles_style_class_attendances_since_last_promotion"
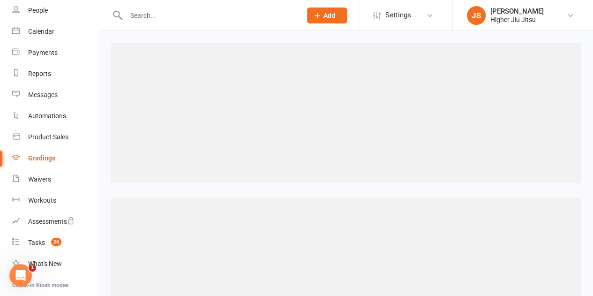
select select ">="
select select "contact_summaries:styles_style_class_attendances_since_last_promotion"
select select ">="
select select "contact_summaries:styles_style_class_attendances_since_last_promotion"
select select ">="
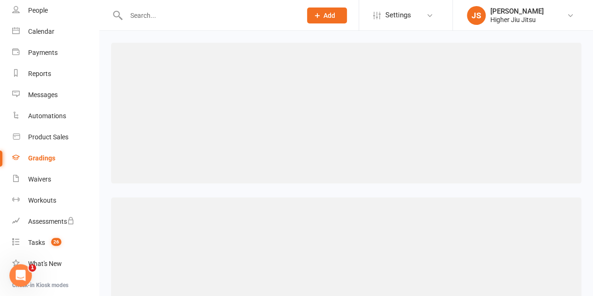
select select "contact_summaries:styles_style_class_attendances_since_last_promotion"
select select ">="
select select "contact_summaries:styles_style_class_attendances_since_last_promotion"
select select ">="
select select "contact_summaries:styles_style_class_attendances_since_last_promotion"
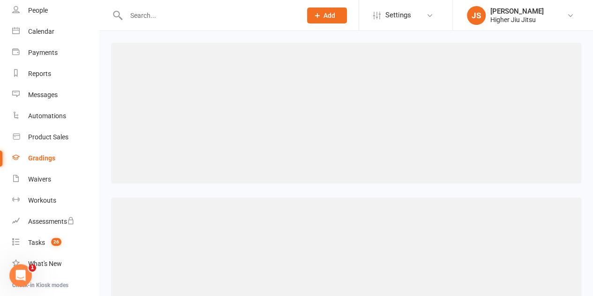
select select ">="
select select "contact_summaries:styles_style_class_attendances_since_last_promotion"
select select ">="
select select "contact_summaries:styles_style_class_attendances_since_last_promotion"
select select ">="
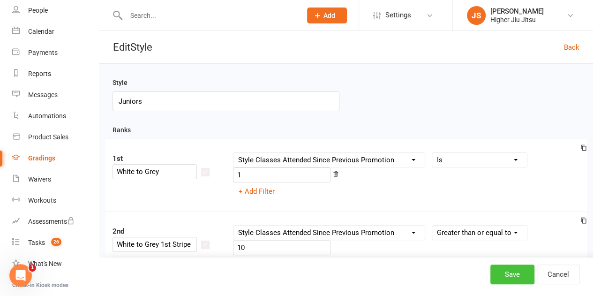
type input "Juniors"
click at [510, 275] on button "Save" at bounding box center [513, 275] width 44 height 20
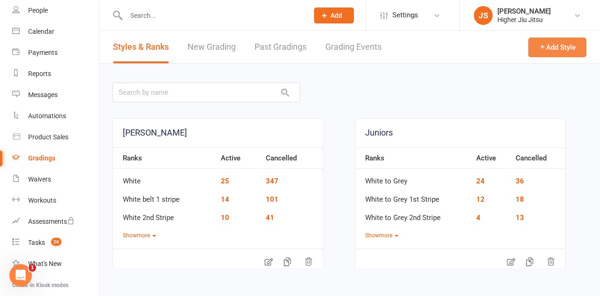
click at [561, 47] on button "Add Style" at bounding box center [558, 48] width 58 height 20
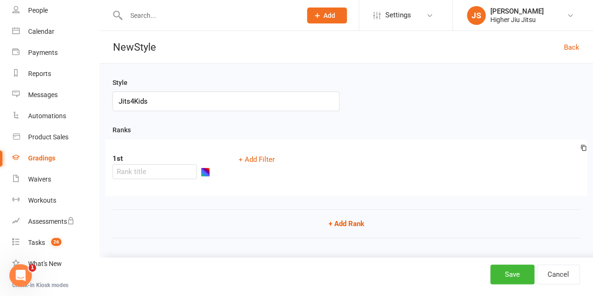
type input "Jits4Kids"
click at [156, 175] on input "text" at bounding box center [155, 171] width 84 height 15
type input "White + 1st red tip"
click at [206, 170] on button "button" at bounding box center [205, 171] width 9 height 9
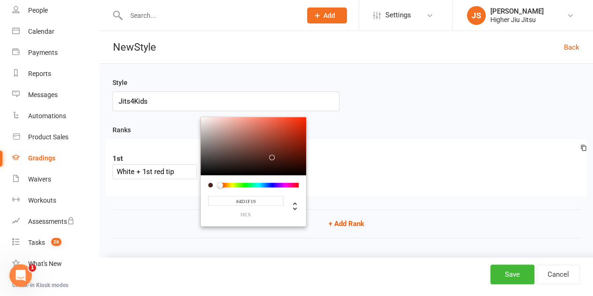
click at [220, 183] on div at bounding box center [259, 184] width 80 height 5
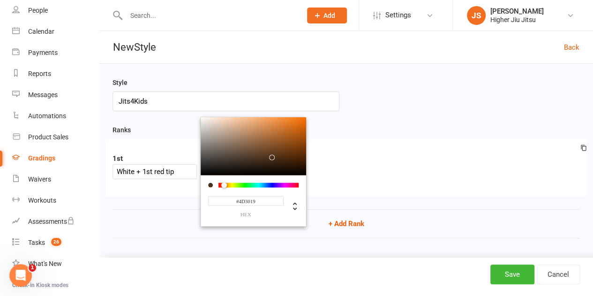
click at [224, 184] on div at bounding box center [227, 185] width 6 height 6
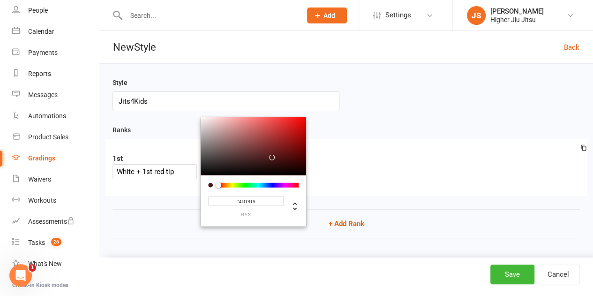
drag, startPoint x: 224, startPoint y: 184, endPoint x: 218, endPoint y: 184, distance: 6.6
click at [218, 184] on div at bounding box center [219, 185] width 6 height 6
click at [221, 184] on div at bounding box center [219, 185] width 6 height 6
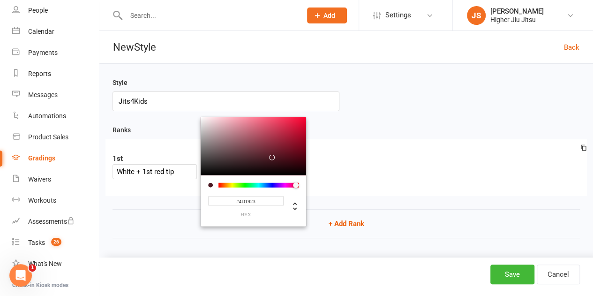
click at [296, 184] on div at bounding box center [259, 184] width 80 height 5
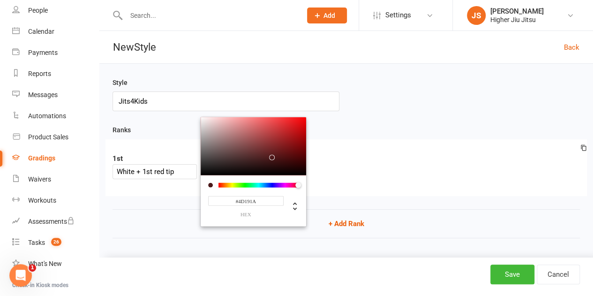
click at [299, 184] on div at bounding box center [298, 185] width 6 height 6
click at [294, 139] on div at bounding box center [254, 146] width 106 height 58
click at [300, 133] on div at bounding box center [254, 146] width 106 height 58
click at [300, 129] on div at bounding box center [254, 146] width 106 height 58
click at [300, 130] on div at bounding box center [300, 130] width 6 height 6
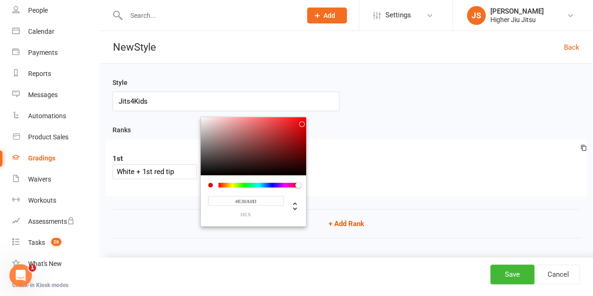
click at [302, 122] on div at bounding box center [254, 146] width 106 height 58
type input "#ED0C0F"
click at [301, 121] on div at bounding box center [302, 124] width 6 height 6
click at [404, 180] on div "1st White + 1st red tip #ED0C0F hex + Add Filter" at bounding box center [347, 167] width 482 height 57
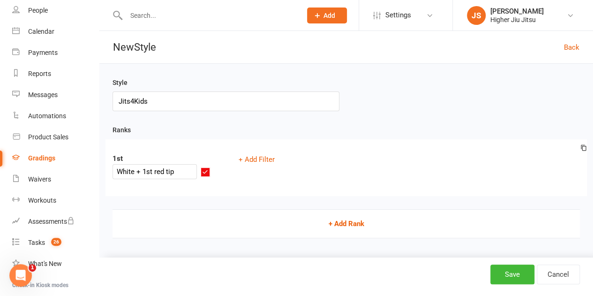
click at [354, 224] on button "+ Add Rank" at bounding box center [347, 223] width 468 height 29
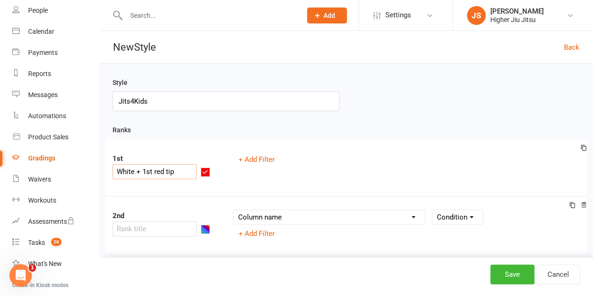
drag, startPoint x: 181, startPoint y: 173, endPoint x: 98, endPoint y: 166, distance: 82.4
click at [98, 166] on ui-view "Prospect Member Non-attending contact Class / event Appointment Grading event T…" at bounding box center [296, 162] width 593 height 320
paste input "White + 1st red tip"
click at [163, 230] on input "White + 1st red tip" at bounding box center [155, 228] width 84 height 15
drag, startPoint x: 152, startPoint y: 227, endPoint x: 142, endPoint y: 227, distance: 10.3
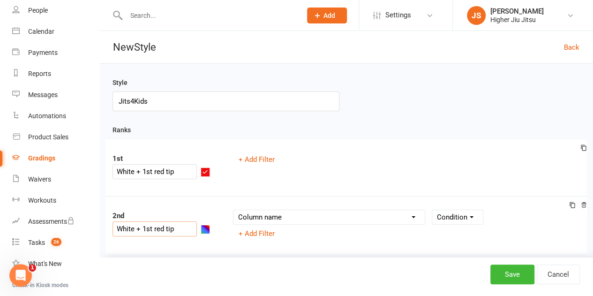
click at [142, 227] on input "White + 1st red tip" at bounding box center [155, 228] width 84 height 15
type input "White + 2nd red tip"
click at [322, 215] on select "Column name Belt Size Active for Grading? Most Recent Promotion All Classes Att…" at bounding box center [329, 217] width 191 height 14
select select "contact_summaries:styles_all_class_attendances_since_last_promotion"
click at [234, 210] on select "Column name Belt Size Active for Grading? Most Recent Promotion All Classes Att…" at bounding box center [329, 217] width 191 height 14
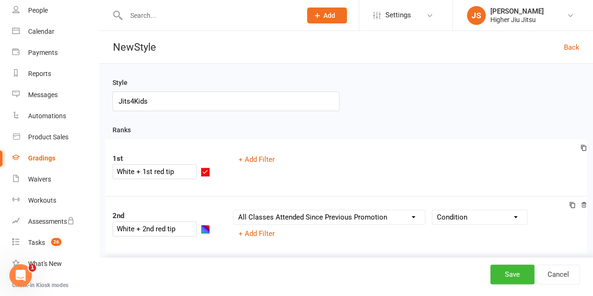
click at [469, 225] on div "Column name Belt Size Active for Grading? Most Recent Promotion All Classes Att…" at bounding box center [406, 225] width 361 height 31
click at [471, 219] on select "Condition Is Is not Less than Greater than Less than or equal to Greater than o…" at bounding box center [479, 217] width 95 height 14
select select ">"
click at [432, 210] on select "Condition Is Is not Less than Greater than Less than or equal to Greater than o…" at bounding box center [479, 217] width 95 height 14
click at [291, 231] on input "number" at bounding box center [282, 232] width 98 height 15
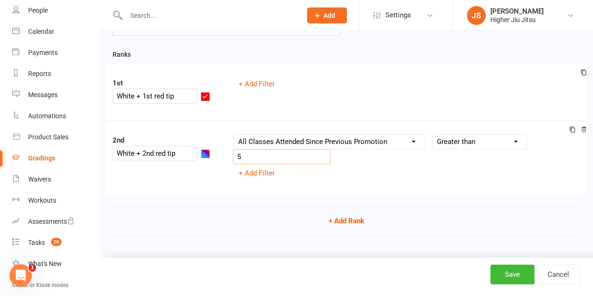
scroll to position [77, 0]
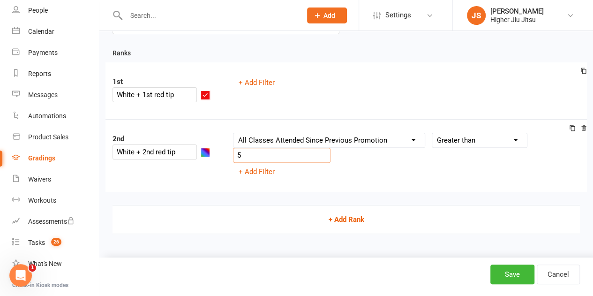
type input "5"
click at [354, 215] on button "+ Add Rank" at bounding box center [347, 219] width 468 height 29
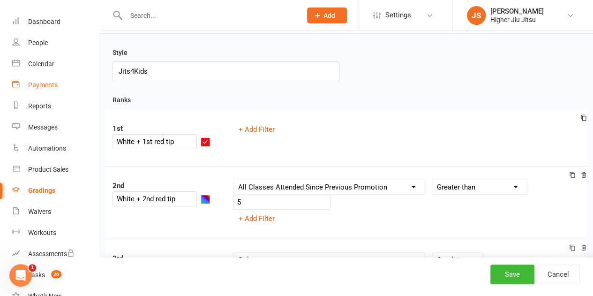
scroll to position [0, 0]
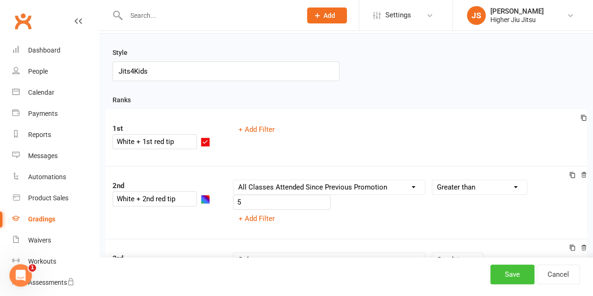
click at [526, 278] on button "Save" at bounding box center [513, 275] width 44 height 20
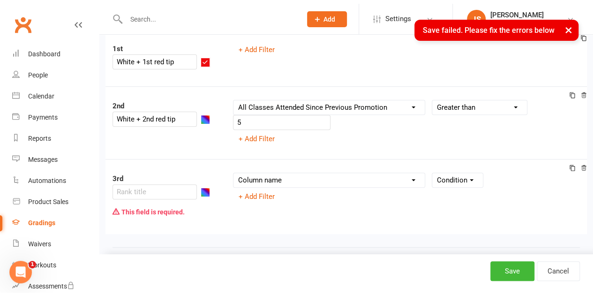
scroll to position [152, 0]
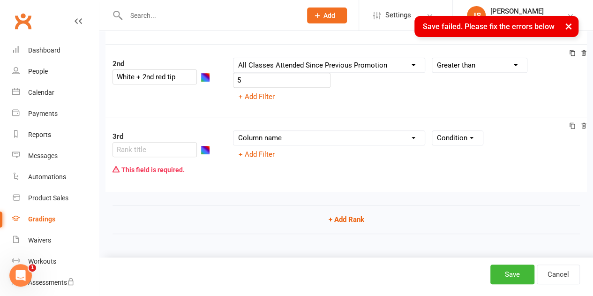
click at [585, 125] on icon at bounding box center [584, 125] width 5 height 5
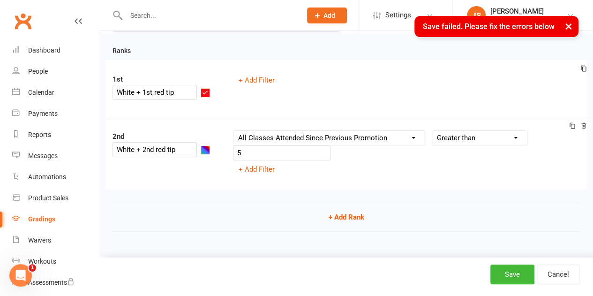
scroll to position [77, 0]
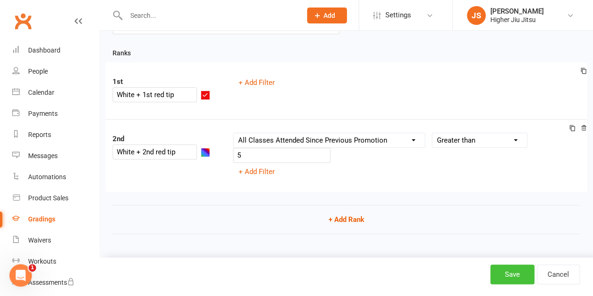
click at [513, 277] on button "Save" at bounding box center [513, 275] width 44 height 20
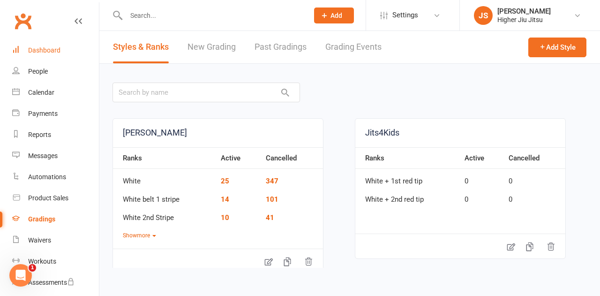
click at [46, 53] on div "Dashboard" at bounding box center [44, 50] width 32 height 8
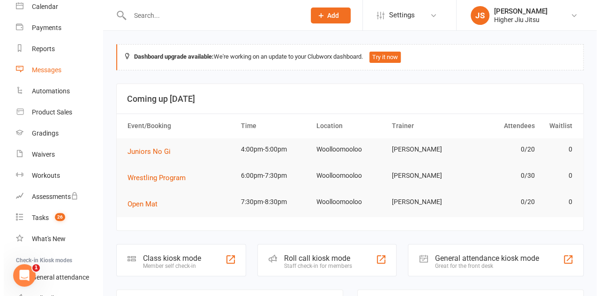
scroll to position [94, 0]
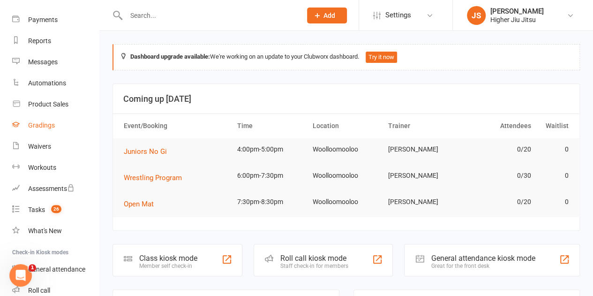
click at [46, 126] on div "Gradings" at bounding box center [41, 125] width 27 height 8
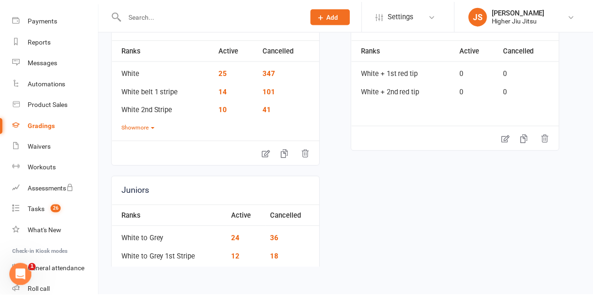
scroll to position [47, 0]
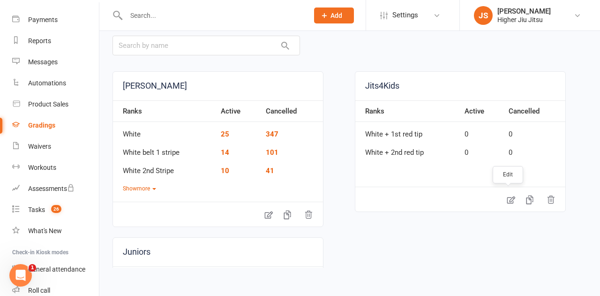
click at [510, 200] on icon at bounding box center [511, 199] width 9 height 9
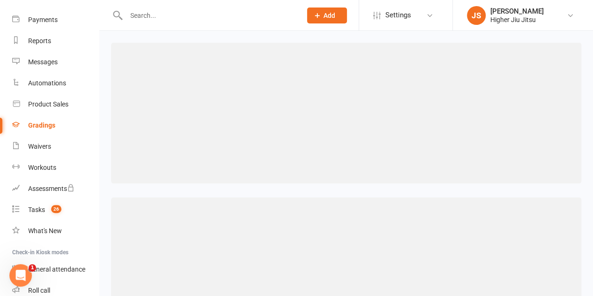
select select ">="
select select "contact_summaries:styles_all_class_attendances_since_last_promotion"
select select ">"
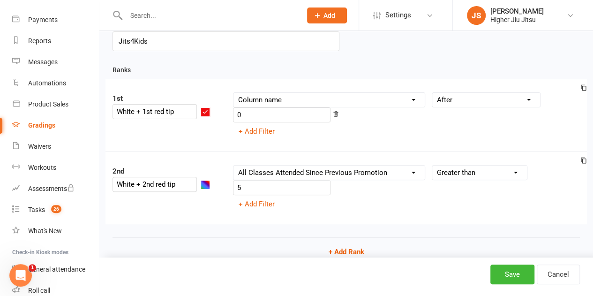
scroll to position [45, 0]
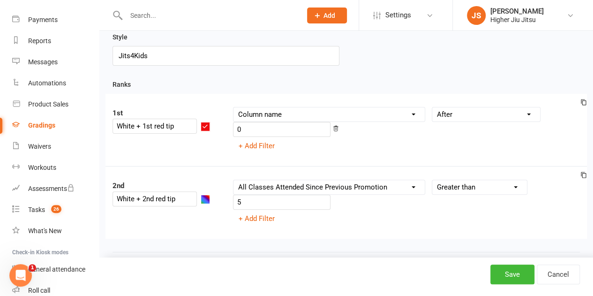
click at [473, 116] on select "Condition Equals Does not equal Contains Does not contain Is blank or does not …" at bounding box center [486, 114] width 108 height 14
click at [393, 140] on div "Column name Belt Size Active for Grading? Most Recent Promotion All Classes Att…" at bounding box center [406, 130] width 361 height 46
drag, startPoint x: 181, startPoint y: 126, endPoint x: 166, endPoint y: 125, distance: 14.5
click at [166, 125] on input "White + 1st red tip" at bounding box center [155, 126] width 84 height 15
drag, startPoint x: 153, startPoint y: 197, endPoint x: 144, endPoint y: 197, distance: 9.4
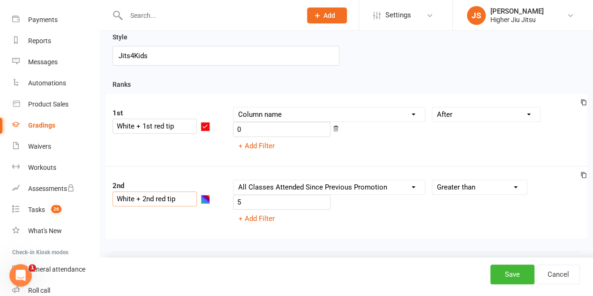
click at [144, 197] on input "White + 2nd red tip" at bounding box center [155, 198] width 84 height 15
type input "White + 1st red tip"
drag, startPoint x: 181, startPoint y: 125, endPoint x: 137, endPoint y: 126, distance: 44.1
click at [137, 126] on input "White + 1st red tip" at bounding box center [155, 126] width 84 height 15
type input "White"
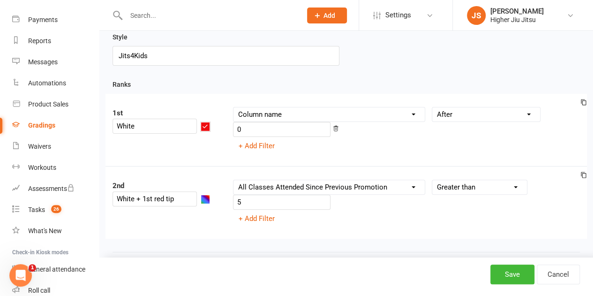
click at [207, 128] on button "button" at bounding box center [205, 126] width 9 height 9
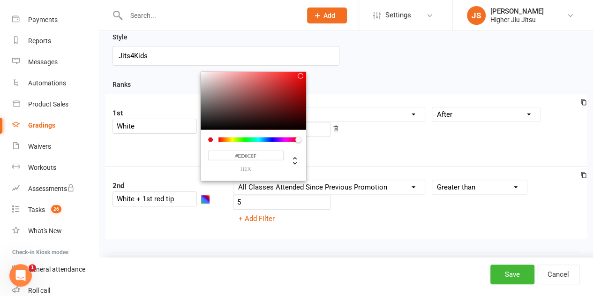
drag, startPoint x: 259, startPoint y: 154, endPoint x: 235, endPoint y: 155, distance: 23.9
click at [235, 155] on input "#ED0C0F" at bounding box center [246, 156] width 76 height 10
click at [212, 212] on div "2nd White + 1st red tip Column name Belt Size Active for Grading? Most Recent P…" at bounding box center [347, 202] width 482 height 73
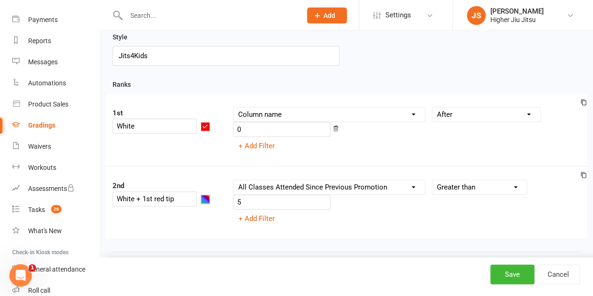
click at [207, 197] on button "button" at bounding box center [205, 199] width 9 height 9
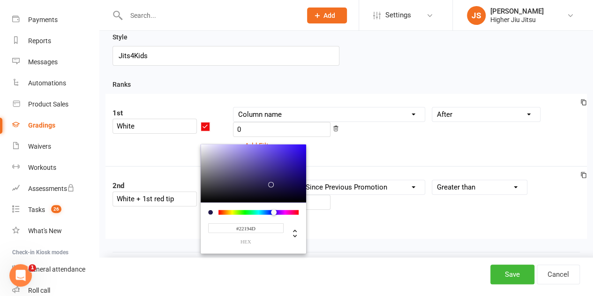
click at [233, 226] on input "#22194D" at bounding box center [246, 228] width 76 height 10
paste input "ED0C0F"
type input "#ED0C0F"
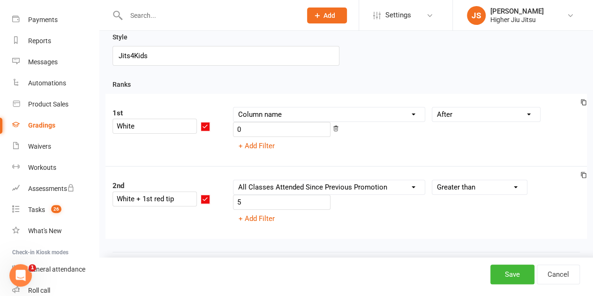
click at [357, 223] on div "Column name Belt Size Active for Grading? Most Recent Promotion All Classes Att…" at bounding box center [406, 203] width 361 height 46
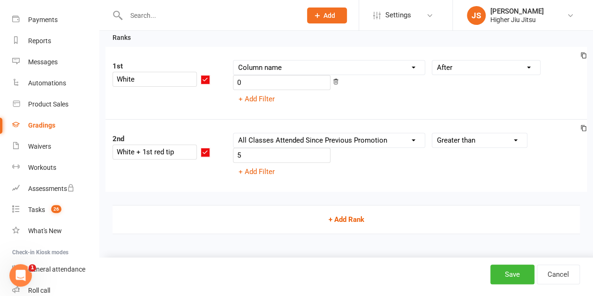
click at [346, 216] on button "+ Add Rank" at bounding box center [347, 219] width 468 height 29
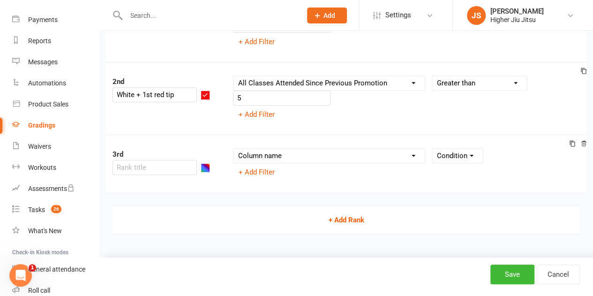
click at [340, 212] on button "+ Add Rank" at bounding box center [347, 219] width 468 height 29
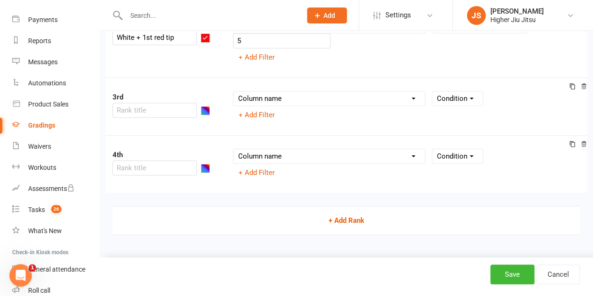
click at [343, 219] on button "+ Add Rank" at bounding box center [347, 220] width 468 height 29
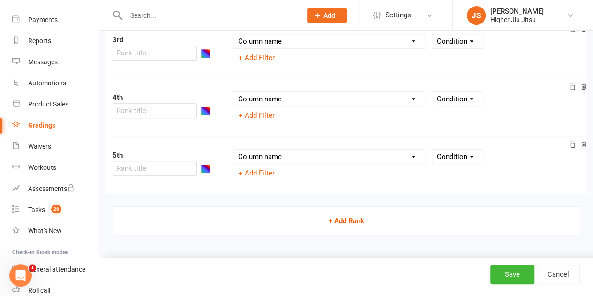
click at [348, 216] on button "+ Add Rank" at bounding box center [347, 220] width 468 height 29
click at [151, 169] on input "text" at bounding box center [155, 168] width 84 height 15
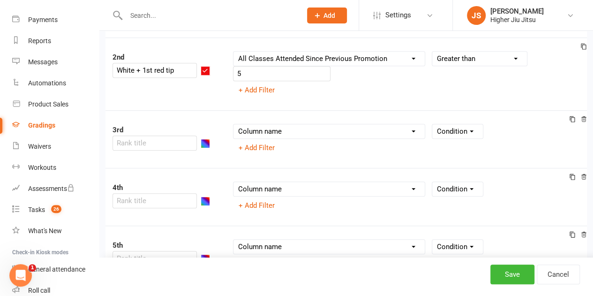
scroll to position [227, 0]
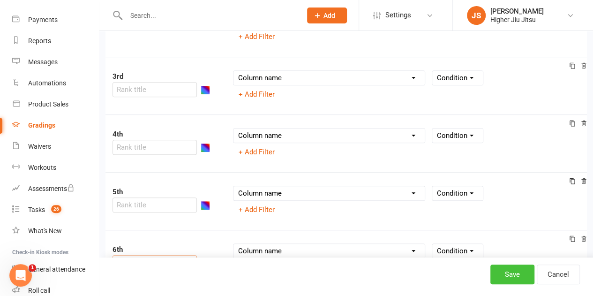
type input "White + yellow 1st tip"
click at [513, 276] on button "Save" at bounding box center [513, 275] width 44 height 20
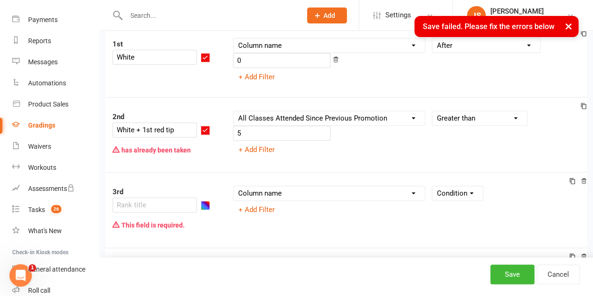
scroll to position [113, 0]
drag, startPoint x: 183, startPoint y: 130, endPoint x: 114, endPoint y: 126, distance: 68.6
click at [114, 126] on input "White + 1st red tip" at bounding box center [155, 130] width 84 height 15
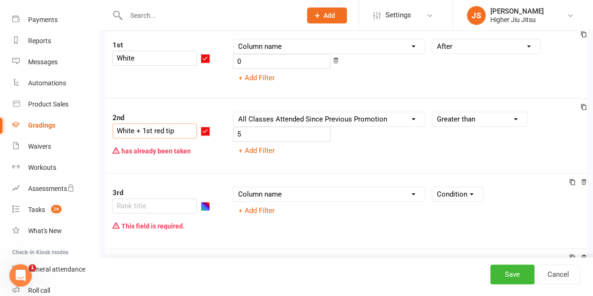
click at [583, 107] on icon at bounding box center [584, 107] width 7 height 7
select select "contact_summaries:styles_all_class_attendances_since_last_promotion"
select select ">"
select select "contact_summaries:styles_all_class_attendances_since_last_promotion"
select select ">"
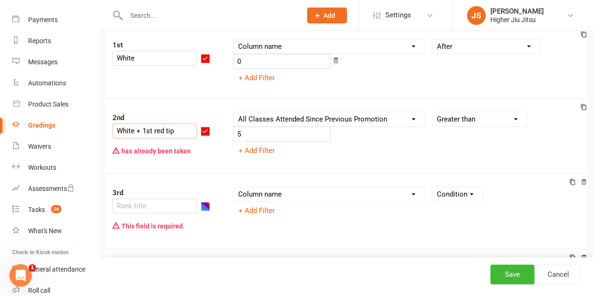
click at [584, 105] on icon at bounding box center [584, 107] width 7 height 7
select select "contact_summaries:styles_all_class_attendances_since_last_promotion"
select select ">"
select select "contact_summaries:styles_all_class_attendances_since_last_promotion"
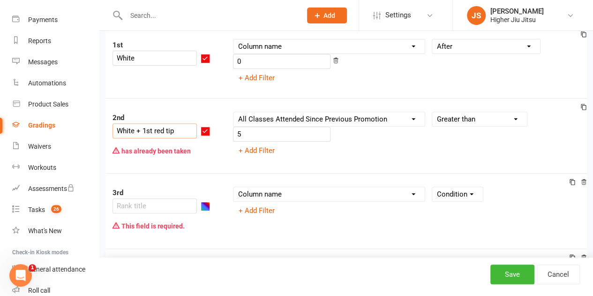
select select ">"
select select "contact_summaries:styles_all_class_attendances_since_last_promotion"
select select ">"
select select "contact_summaries:styles_all_class_attendances_since_last_promotion"
select select ">"
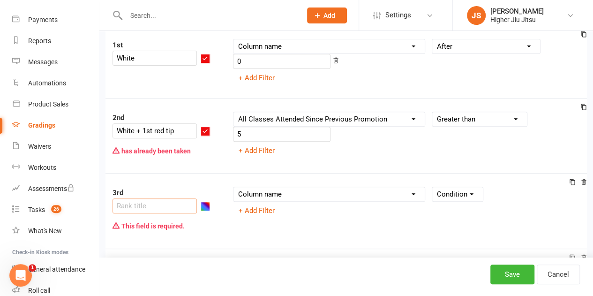
click at [160, 204] on input "text" at bounding box center [155, 205] width 84 height 15
paste input "White + 1st red tip"
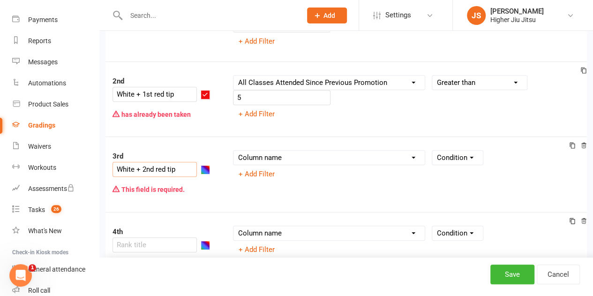
scroll to position [207, 0]
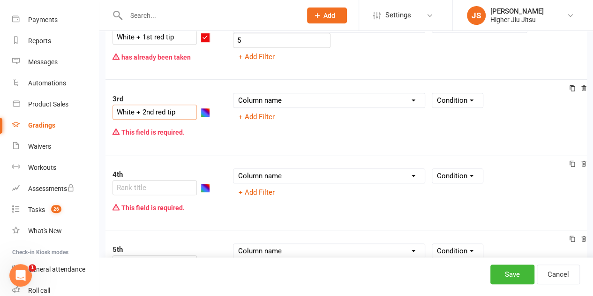
drag, startPoint x: 186, startPoint y: 113, endPoint x: 115, endPoint y: 111, distance: 70.4
click at [115, 111] on input "White + 2nd red tip" at bounding box center [155, 112] width 84 height 15
type input "White + 2nd red tip"
click at [147, 187] on input "text" at bounding box center [155, 187] width 84 height 15
click at [571, 280] on link "Cancel" at bounding box center [558, 275] width 43 height 20
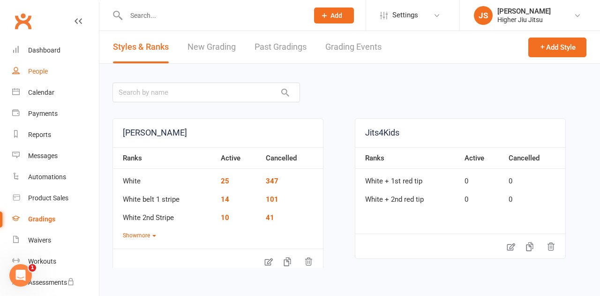
click at [48, 63] on link "People" at bounding box center [55, 71] width 87 height 21
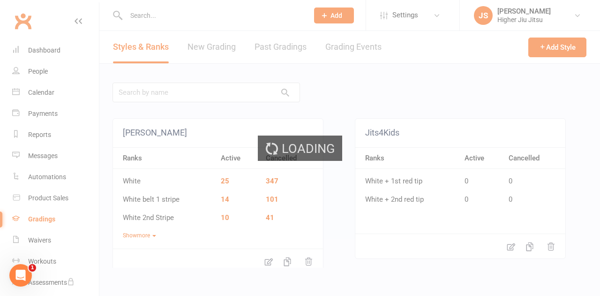
click at [48, 53] on div "Loading" at bounding box center [300, 148] width 600 height 296
select select "100"
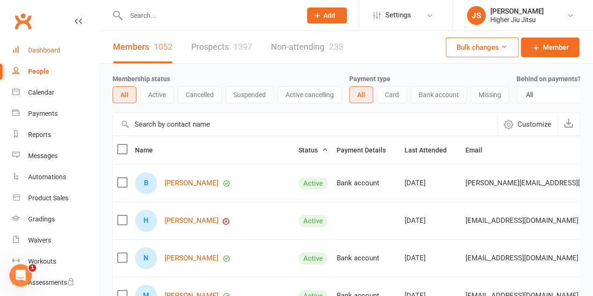
click at [39, 53] on div "Dashboard" at bounding box center [44, 50] width 32 height 8
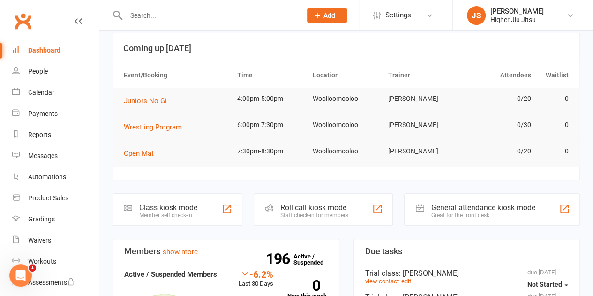
scroll to position [47, 0]
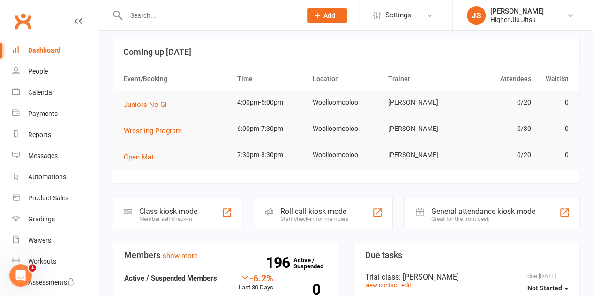
click at [254, 14] on input "text" at bounding box center [209, 15] width 172 height 13
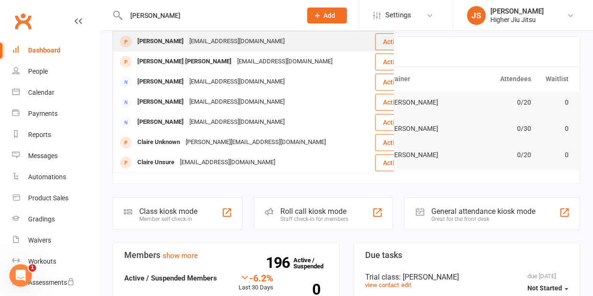
type input "claire wishart"
click at [211, 41] on div "clairewishart14@gmail.com" at bounding box center [237, 42] width 101 height 14
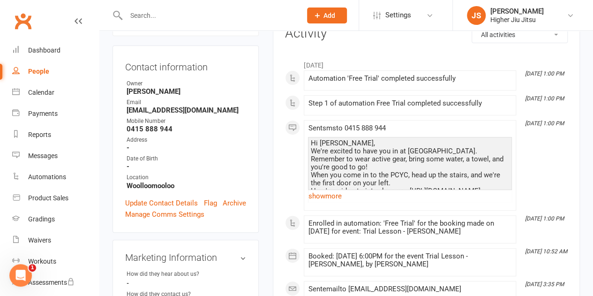
scroll to position [141, 0]
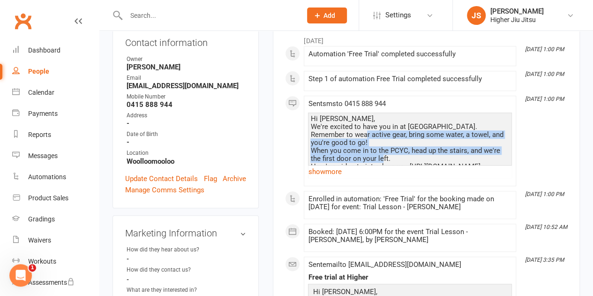
drag, startPoint x: 383, startPoint y: 158, endPoint x: 366, endPoint y: 131, distance: 31.6
click at [366, 131] on div "Hi Claire, We're excited to have you in at Higher Jiu Jitsu. Remember to wear a…" at bounding box center [409, 159] width 199 height 88
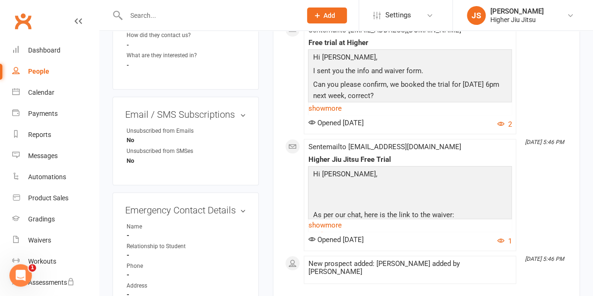
scroll to position [375, 0]
click at [338, 109] on link "show more" at bounding box center [410, 108] width 204 height 13
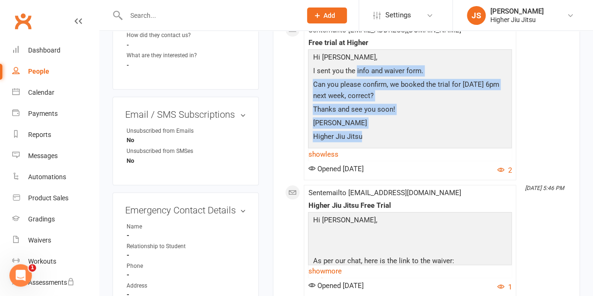
drag, startPoint x: 361, startPoint y: 85, endPoint x: 355, endPoint y: 65, distance: 21.2
click at [355, 66] on div "Hi Claire, I sent you the info and waiver form. Can you please confirm, we book…" at bounding box center [409, 98] width 199 height 93
click at [355, 65] on p "I sent you the info and waiver form." at bounding box center [409, 72] width 199 height 14
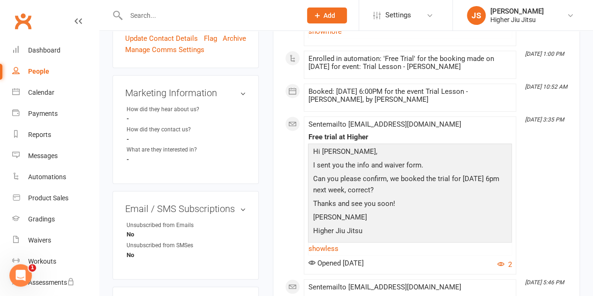
scroll to position [281, 0]
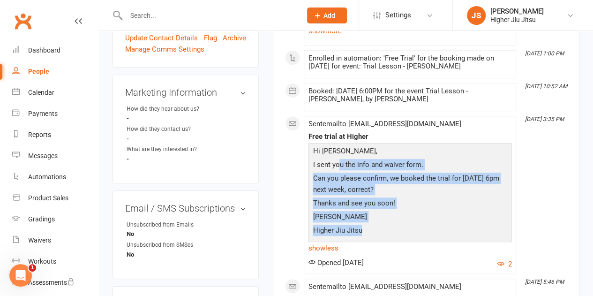
drag, startPoint x: 369, startPoint y: 228, endPoint x: 337, endPoint y: 158, distance: 76.8
click at [337, 158] on div "Hi Claire, I sent you the info and waiver form. Can you please confirm, we book…" at bounding box center [409, 191] width 199 height 93
click at [337, 159] on p "I sent you the info and waiver form." at bounding box center [409, 166] width 199 height 14
drag, startPoint x: 364, startPoint y: 228, endPoint x: 335, endPoint y: 161, distance: 73.5
click at [336, 164] on div "Hi Claire, I sent you the info and waiver form. Can you please confirm, we book…" at bounding box center [409, 191] width 199 height 93
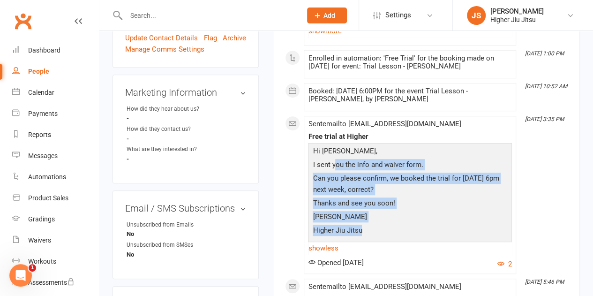
click at [335, 161] on p "I sent you the info and waiver form." at bounding box center [409, 166] width 199 height 14
drag, startPoint x: 373, startPoint y: 227, endPoint x: 337, endPoint y: 157, distance: 79.1
click at [337, 157] on div "Hi Claire, I sent you the info and waiver form. Can you please confirm, we book…" at bounding box center [409, 191] width 199 height 93
click at [337, 159] on p "I sent you the info and waiver form." at bounding box center [409, 166] width 199 height 14
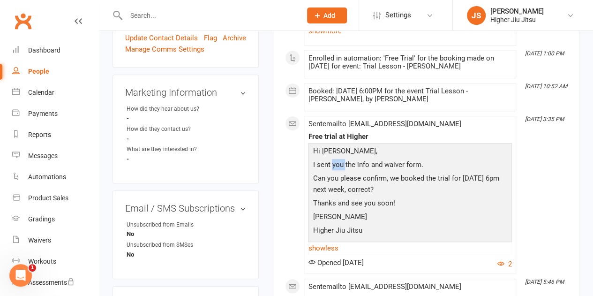
click at [337, 159] on p "I sent you the info and waiver form." at bounding box center [409, 166] width 199 height 14
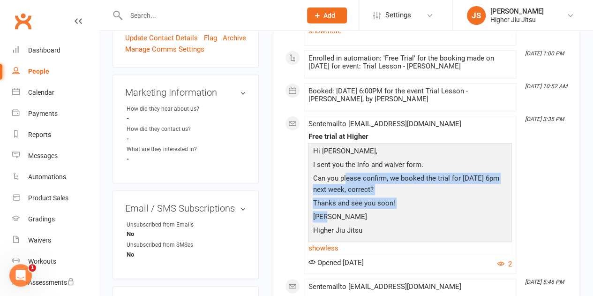
drag, startPoint x: 364, startPoint y: 211, endPoint x: 342, endPoint y: 172, distance: 44.3
click at [342, 173] on div "Hi Claire, I sent you the info and waiver form. Can you please confirm, we book…" at bounding box center [409, 191] width 199 height 93
click at [342, 173] on p "Can you please confirm, we booked the trial for Monday 6pm next week, correct?" at bounding box center [409, 185] width 199 height 25
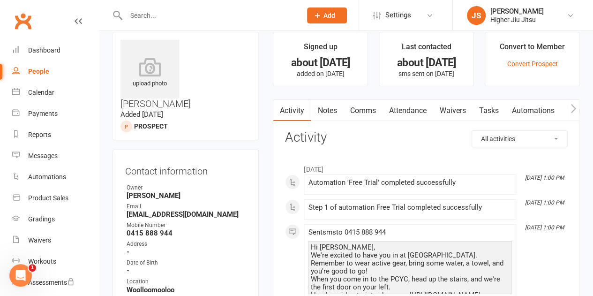
scroll to position [0, 0]
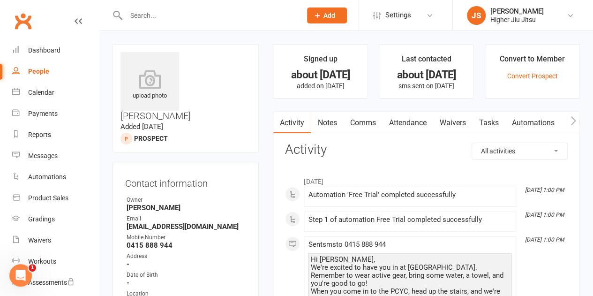
click at [369, 122] on link "Comms" at bounding box center [362, 123] width 39 height 22
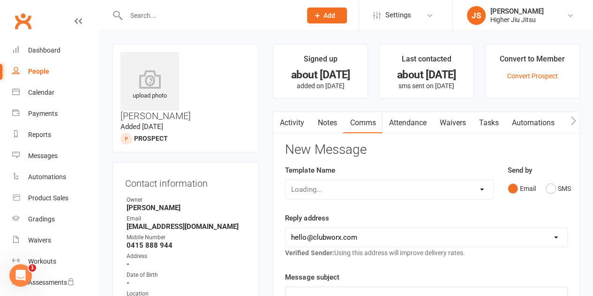
click at [333, 121] on link "Notes" at bounding box center [327, 123] width 32 height 22
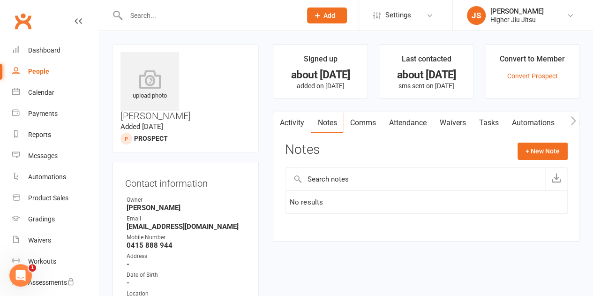
click at [298, 125] on link "Activity" at bounding box center [292, 123] width 38 height 22
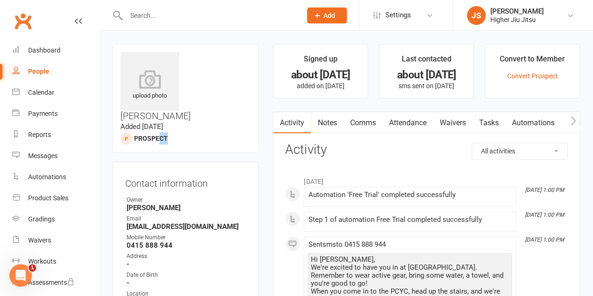
drag, startPoint x: 243, startPoint y: 83, endPoint x: 226, endPoint y: 86, distance: 17.6
click at [226, 86] on div "upload photo Claire Wishart Added 21 July, 2025 prospect" at bounding box center [186, 98] width 146 height 108
drag, startPoint x: 218, startPoint y: 137, endPoint x: 212, endPoint y: 160, distance: 23.2
click at [217, 162] on div "Contact information Owner John Smallios Email clairewishart14@gmail.com Mobile …" at bounding box center [186, 255] width 146 height 187
drag, startPoint x: 188, startPoint y: 267, endPoint x: 183, endPoint y: 239, distance: 28.5
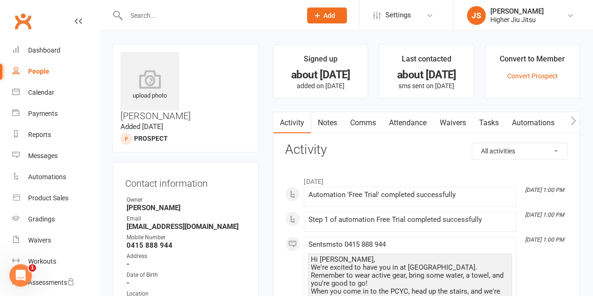
click at [183, 239] on ul "Owner John Smallios Email clairewishart14@gmail.com Mobile Number 0415 888 944 …" at bounding box center [185, 251] width 121 height 111
click at [183, 271] on div "Date of Birth" at bounding box center [187, 275] width 120 height 9
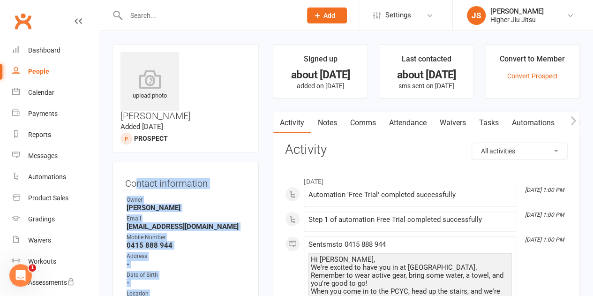
drag, startPoint x: 176, startPoint y: 249, endPoint x: 138, endPoint y: 151, distance: 105.7
click at [138, 162] on div "Contact information Owner John Smallios Email clairewishart14@gmail.com Mobile …" at bounding box center [186, 255] width 146 height 187
click at [138, 174] on h3 "Contact information" at bounding box center [185, 181] width 121 height 14
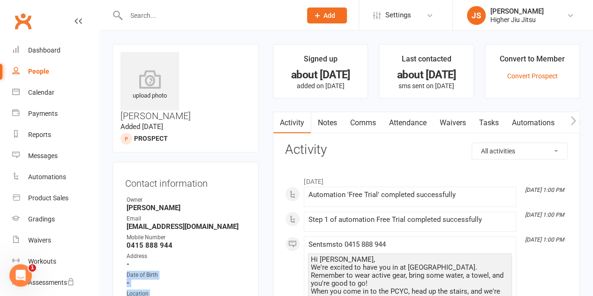
drag, startPoint x: 178, startPoint y: 269, endPoint x: 173, endPoint y: 240, distance: 29.5
click at [173, 239] on ul "Owner John Smallios Email clairewishart14@gmail.com Mobile Number 0415 888 944 …" at bounding box center [185, 251] width 121 height 111
click at [173, 271] on div "Date of Birth" at bounding box center [187, 275] width 120 height 9
